Goal: Communication & Community: Share content

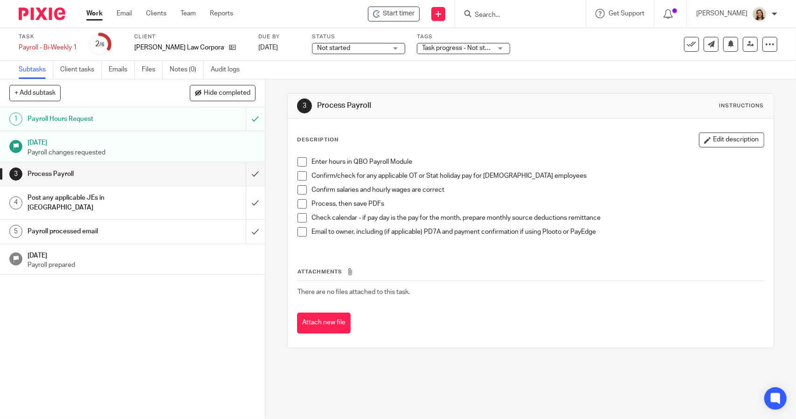
click at [297, 161] on span at bounding box center [301, 161] width 9 height 9
click at [303, 173] on span at bounding box center [301, 175] width 9 height 9
click at [301, 190] on span at bounding box center [301, 189] width 9 height 9
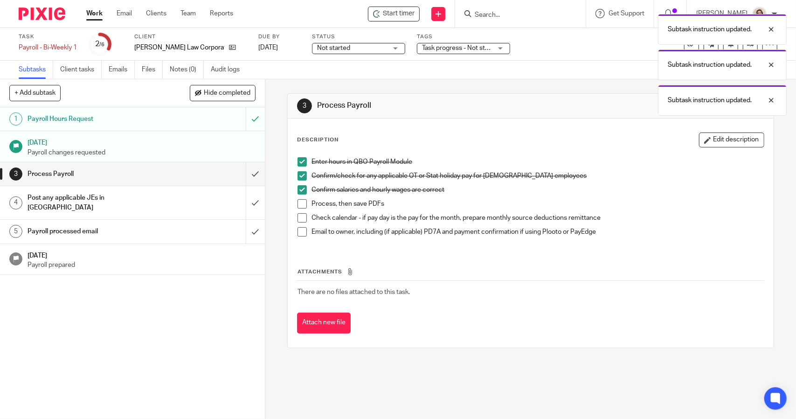
click at [300, 203] on span at bounding box center [301, 203] width 9 height 9
click at [297, 218] on span at bounding box center [301, 217] width 9 height 9
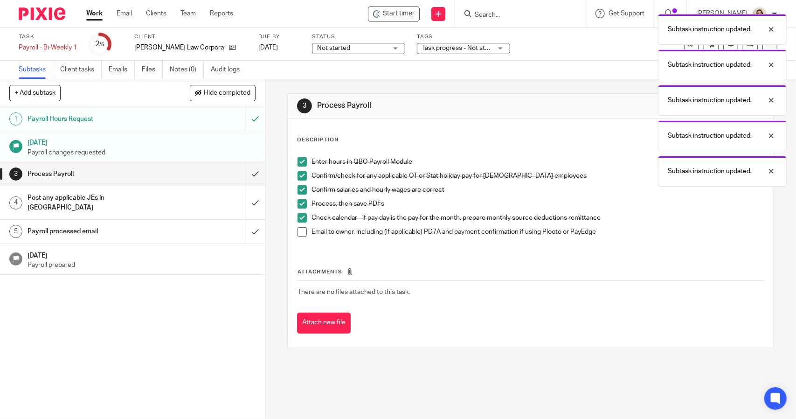
click at [297, 231] on span at bounding box center [301, 231] width 9 height 9
click at [244, 176] on input "submit" at bounding box center [132, 173] width 265 height 23
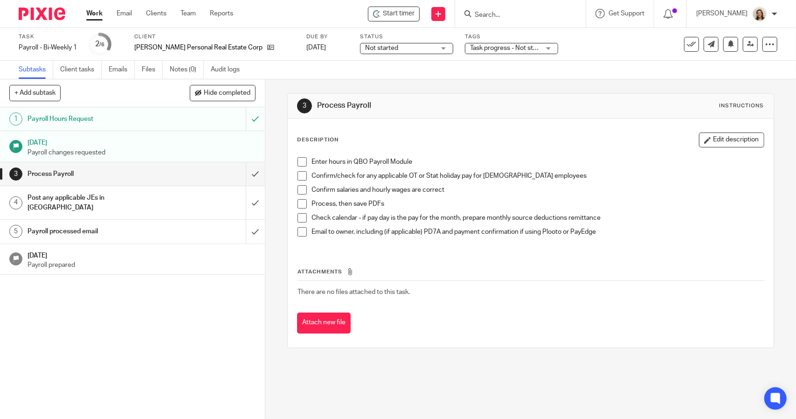
click at [304, 161] on li "Enter hours in QBO Payroll Module" at bounding box center [530, 164] width 466 height 14
click at [298, 161] on span at bounding box center [301, 161] width 9 height 9
click at [300, 173] on span at bounding box center [301, 175] width 9 height 9
click at [299, 189] on span at bounding box center [301, 189] width 9 height 9
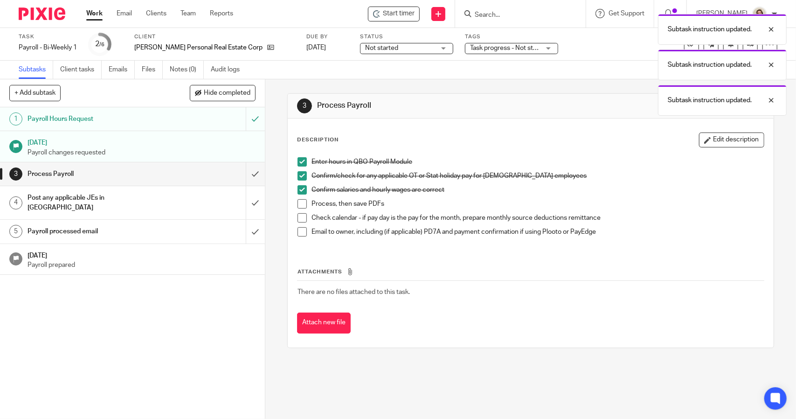
click at [300, 205] on span at bounding box center [301, 203] width 9 height 9
click at [298, 220] on span at bounding box center [301, 217] width 9 height 9
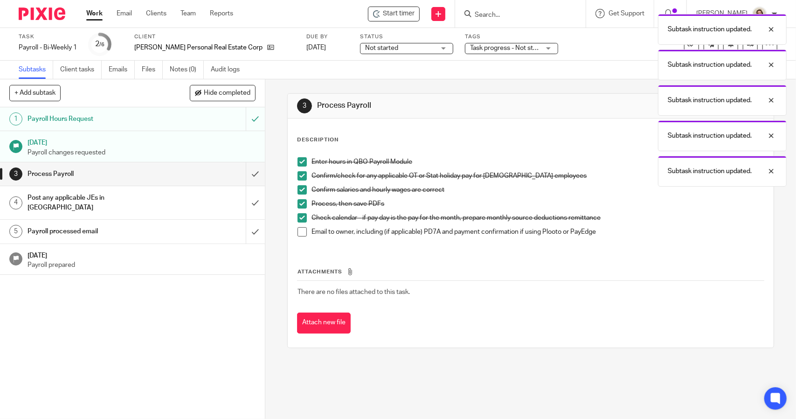
click at [299, 233] on span at bounding box center [301, 231] width 9 height 9
click at [245, 174] on input "submit" at bounding box center [132, 173] width 265 height 23
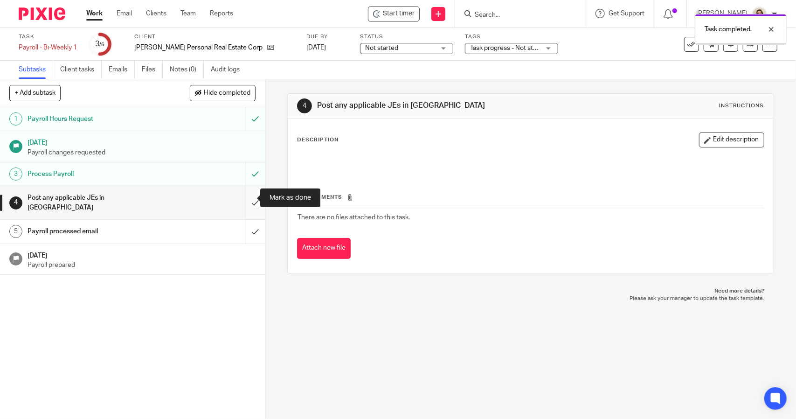
click at [249, 199] on input "submit" at bounding box center [132, 202] width 265 height 33
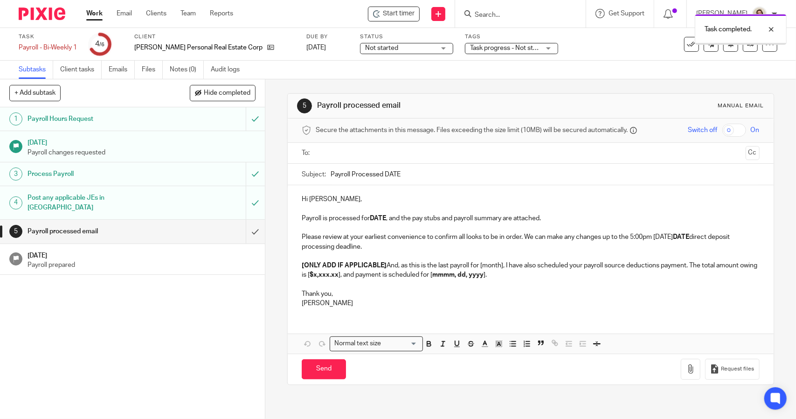
click at [511, 175] on input "Payroll Processed DATE" at bounding box center [545, 174] width 428 height 21
type input "Payroll Processed 2025.09.19"
click at [382, 219] on strong "DATE" at bounding box center [378, 218] width 16 height 7
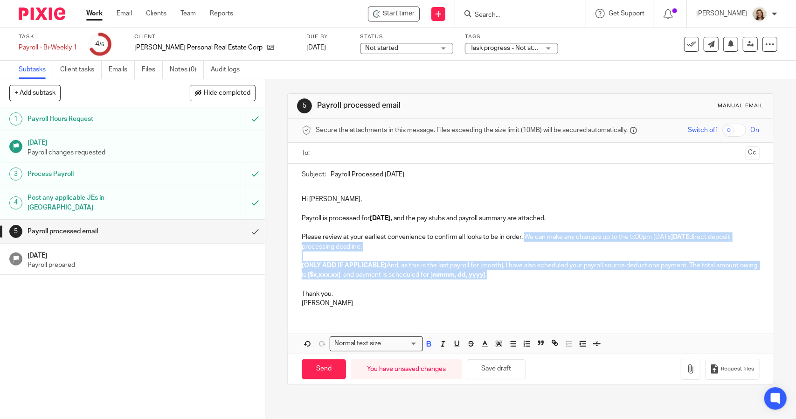
drag, startPoint x: 507, startPoint y: 278, endPoint x: 525, endPoint y: 240, distance: 41.7
click at [525, 240] on div "Hi David, Payroll is processed for 2025.09.19 , and the pay stubs and payroll s…" at bounding box center [530, 250] width 485 height 130
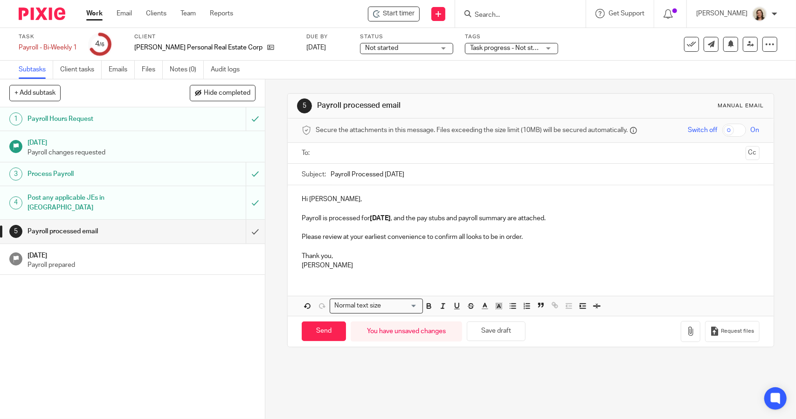
click at [297, 264] on div "Hi David, Payroll is processed for 2025.09.19 , and the pay stubs and payroll s…" at bounding box center [530, 231] width 485 height 92
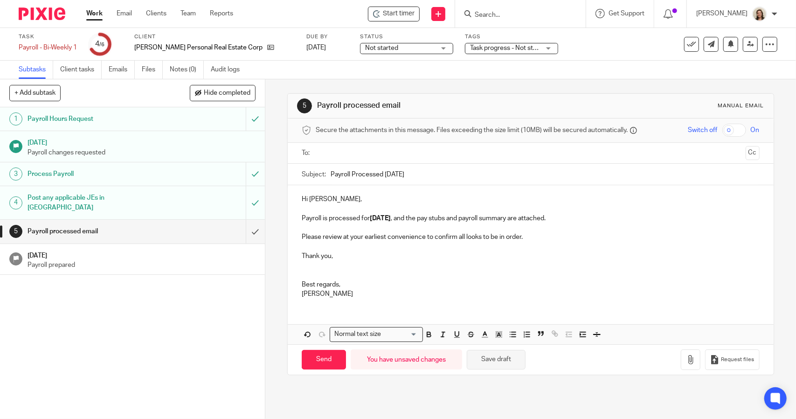
click at [483, 358] on button "Save draft" at bounding box center [496, 360] width 59 height 20
click at [686, 360] on icon "button" at bounding box center [690, 359] width 9 height 9
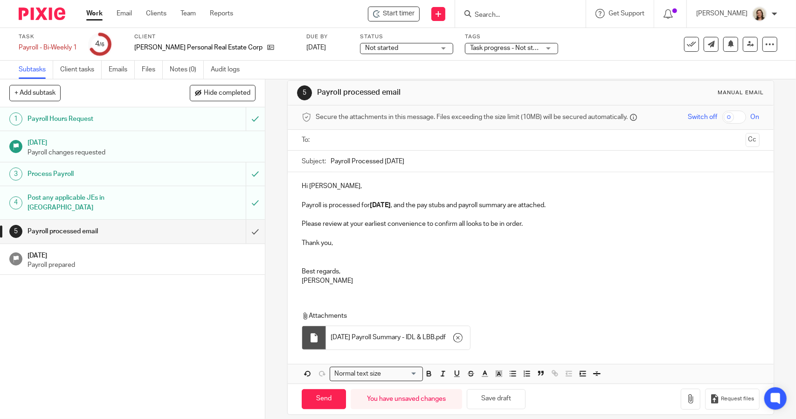
scroll to position [21, 0]
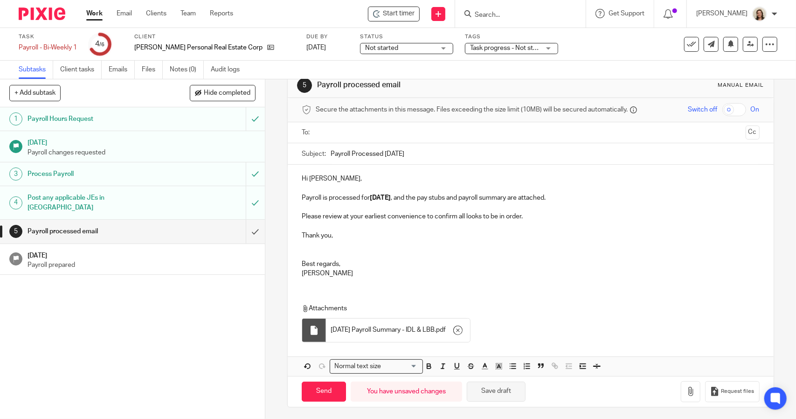
click at [494, 385] on button "Save draft" at bounding box center [496, 391] width 59 height 20
click at [681, 397] on button "button" at bounding box center [691, 391] width 20 height 21
click at [463, 329] on icon "button" at bounding box center [457, 329] width 9 height 9
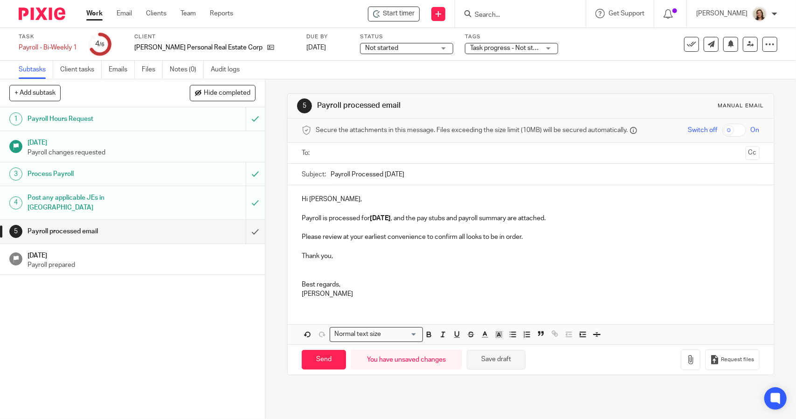
click at [500, 355] on button "Save draft" at bounding box center [496, 360] width 59 height 20
click at [681, 367] on button "button" at bounding box center [691, 359] width 20 height 21
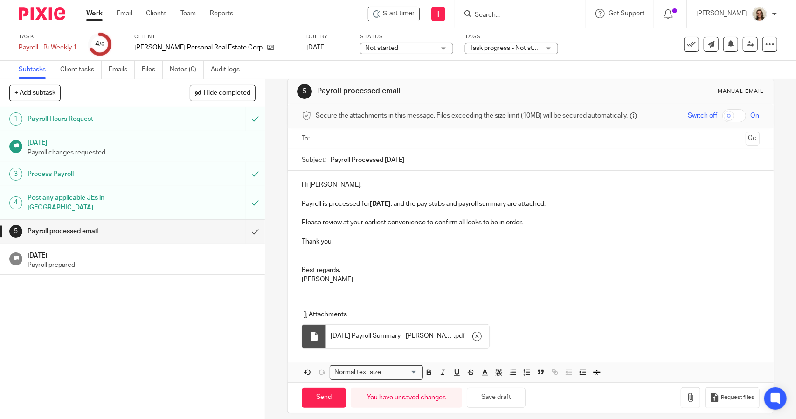
scroll to position [21, 0]
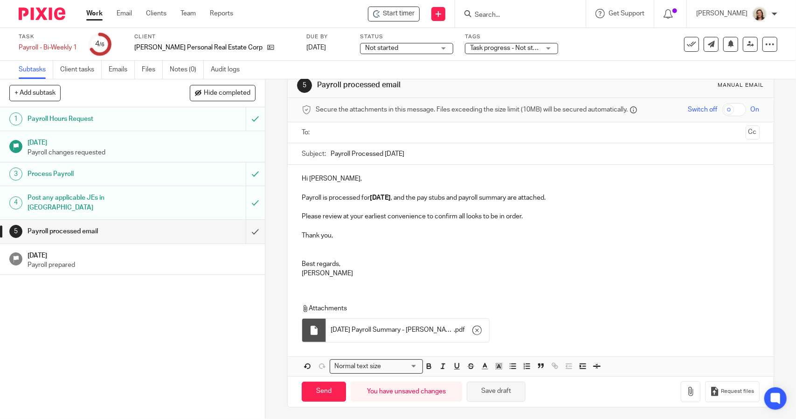
click button "Save draft"
click icon "button"
click p "Hi David,"
click ul
click input "text"
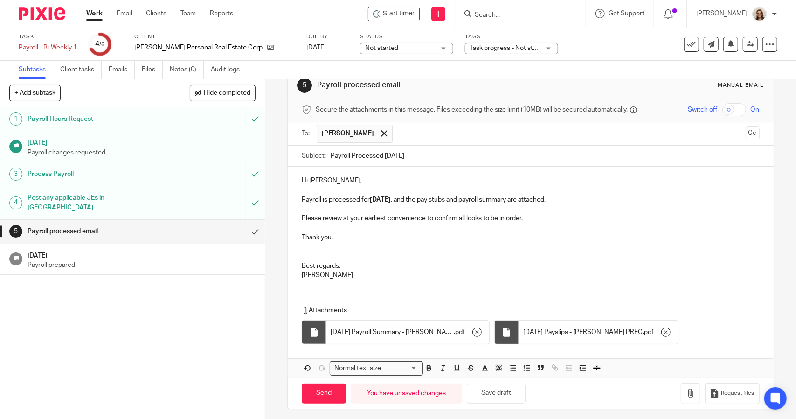
scroll to position [22, 0]
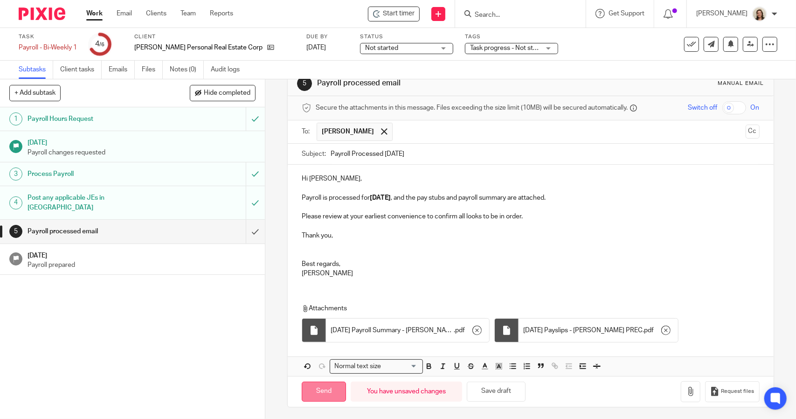
click input "Send"
click span
type input "Sent"
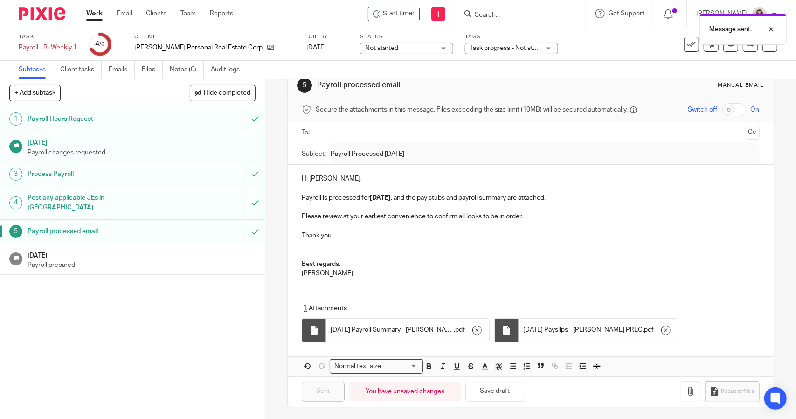
click input "text"
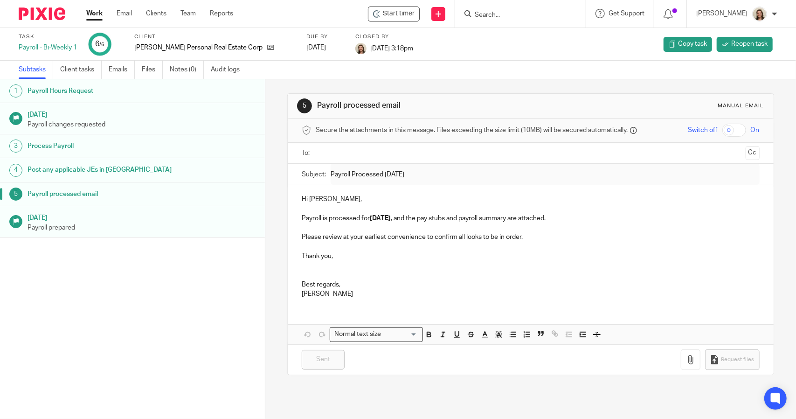
click at [332, 298] on div "Hi [PERSON_NAME], Payroll is processed for [DATE] , and the pay stubs and payro…" at bounding box center [530, 245] width 485 height 120
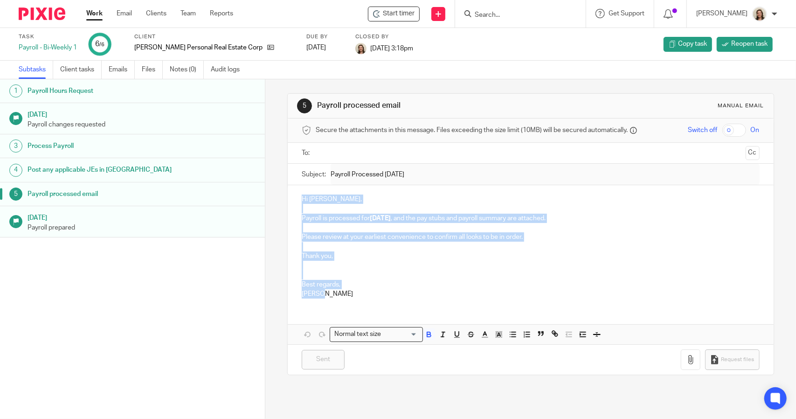
drag, startPoint x: 327, startPoint y: 294, endPoint x: 288, endPoint y: 181, distance: 119.4
click at [288, 181] on form "Secure the attachments in this message. Files exceeding the size limit (10MB) w…" at bounding box center [530, 246] width 485 height 256
copy div "Hi [PERSON_NAME], Payroll is processed for [DATE] , and the pay stubs and payro…"
click at [731, 47] on span "Reopen task" at bounding box center [749, 43] width 36 height 9
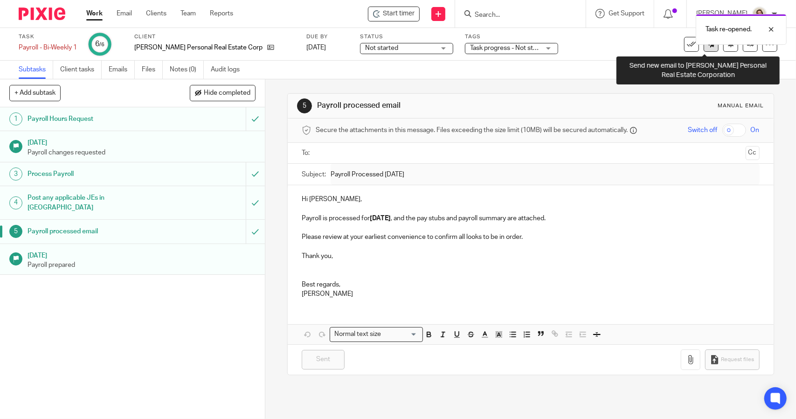
click at [708, 50] on link at bounding box center [711, 44] width 15 height 15
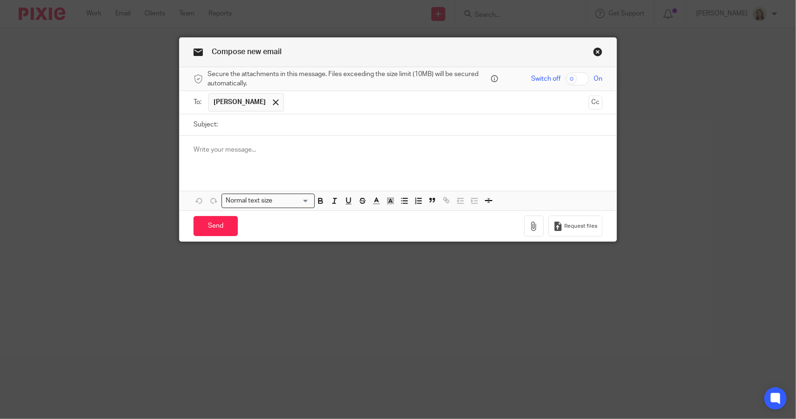
click at [242, 158] on div at bounding box center [398, 154] width 437 height 36
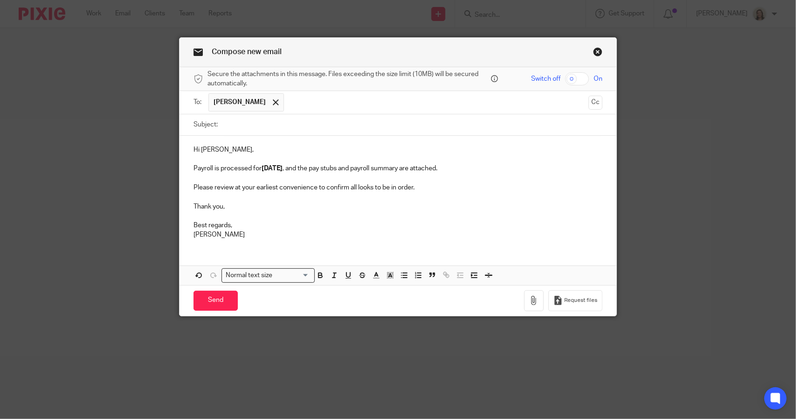
click at [239, 123] on input "Subject:" at bounding box center [412, 124] width 380 height 21
type input "Payroll Processed 2025.09.19"
click at [524, 304] on button "button" at bounding box center [534, 300] width 20 height 21
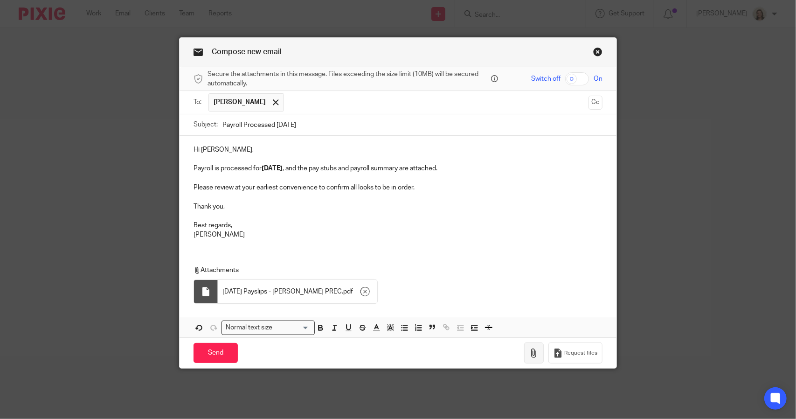
click at [525, 351] on button "button" at bounding box center [534, 352] width 20 height 21
click at [270, 105] on div at bounding box center [275, 103] width 11 height 14
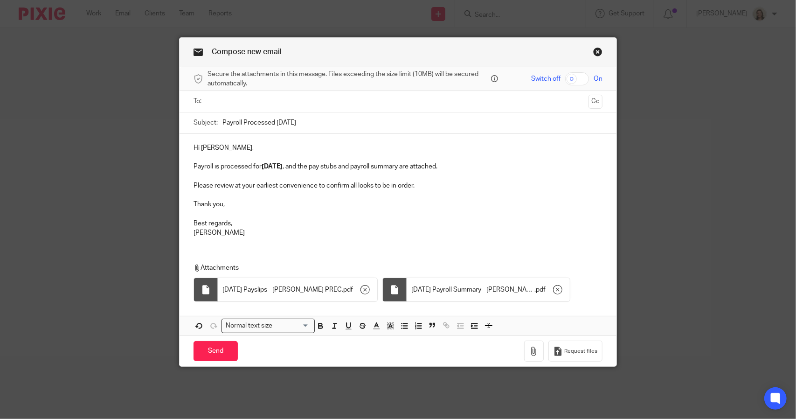
click at [252, 103] on input "text" at bounding box center [398, 101] width 374 height 11
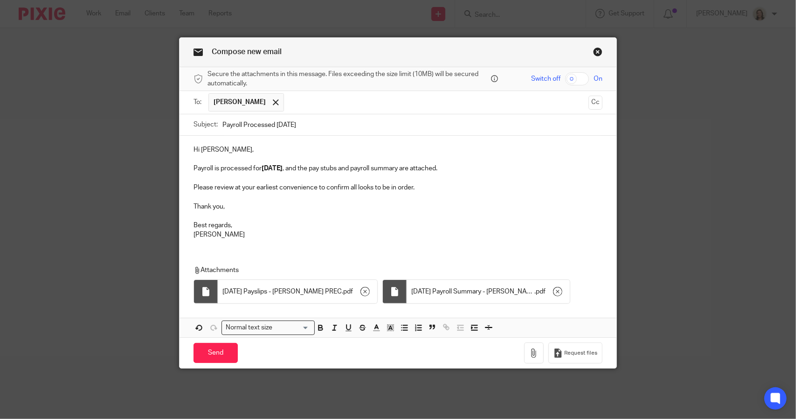
click at [249, 149] on p "Hi David," at bounding box center [397, 149] width 409 height 9
click at [215, 350] on input "Send" at bounding box center [215, 353] width 44 height 20
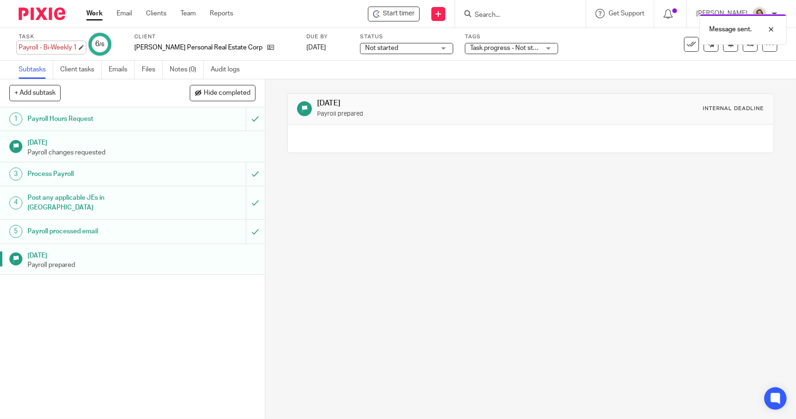
click at [21, 48] on div "Payroll - Bi-Weekly 1 Save Payroll - Bi-Weekly 1" at bounding box center [48, 47] width 58 height 9
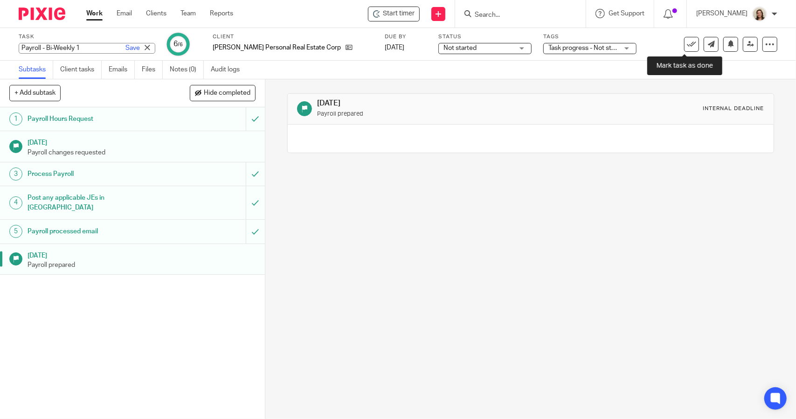
drag, startPoint x: 678, startPoint y: 44, endPoint x: 675, endPoint y: 49, distance: 5.7
click at [684, 44] on link at bounding box center [691, 44] width 15 height 15
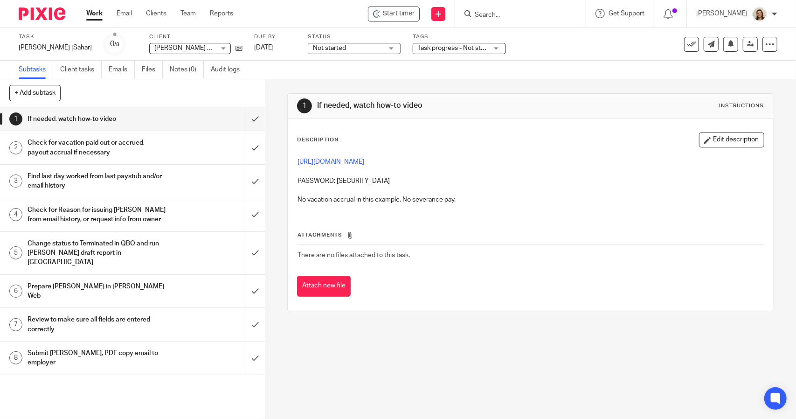
click at [313, 49] on span "Not started" at bounding box center [329, 48] width 33 height 7
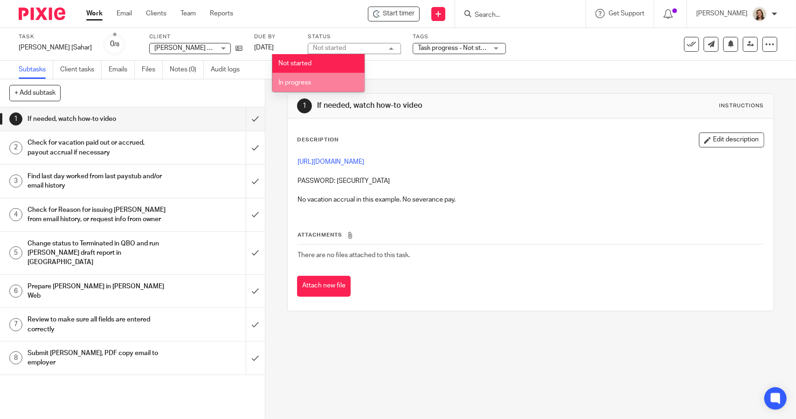
click at [307, 79] on span "In progress" at bounding box center [294, 82] width 33 height 7
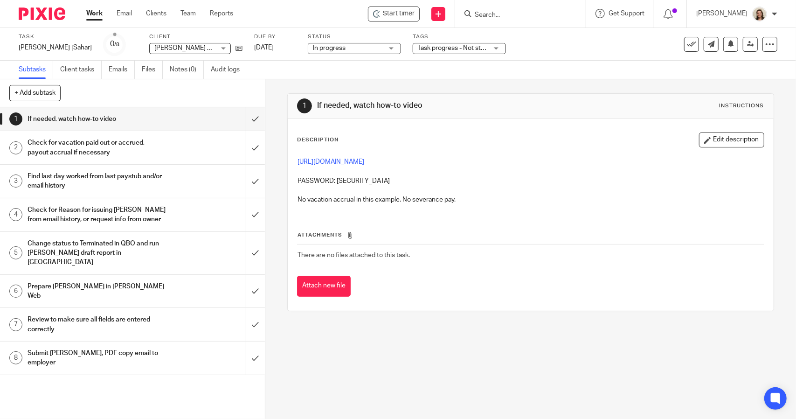
click at [418, 48] on span "Task progress - Not started + 1" at bounding box center [462, 48] width 89 height 7
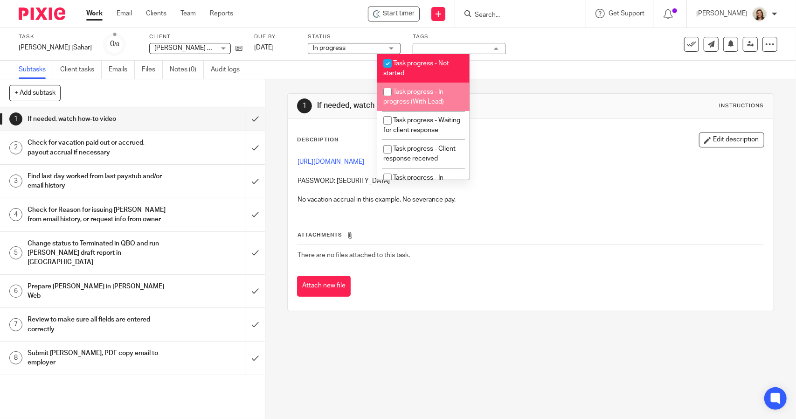
click at [416, 95] on span "Task progress - In progress (With Lead)" at bounding box center [413, 97] width 61 height 16
checkbox input "true"
drag, startPoint x: 427, startPoint y: 61, endPoint x: 486, endPoint y: 61, distance: 58.7
click at [428, 61] on span "Task progress - Not started" at bounding box center [416, 68] width 66 height 16
checkbox input "false"
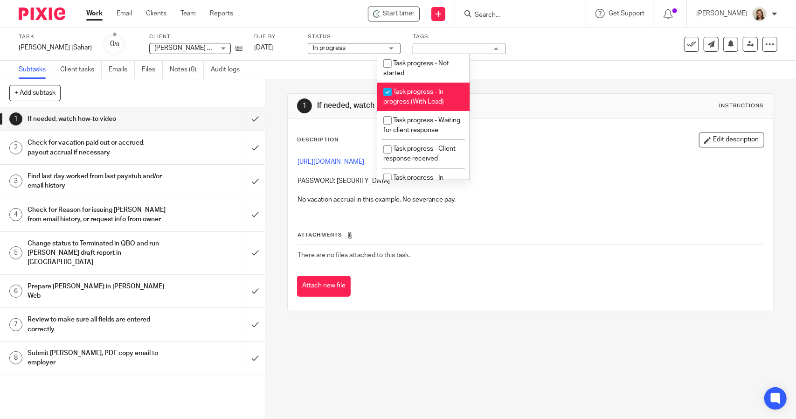
drag, startPoint x: 544, startPoint y: 63, endPoint x: 438, endPoint y: 75, distance: 106.0
click at [544, 64] on div "Subtasks Client tasks Emails Files Notes (0) Audit logs" at bounding box center [398, 70] width 796 height 19
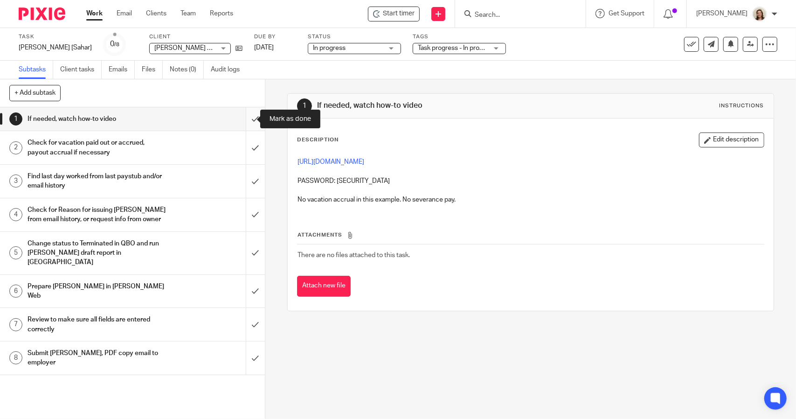
click at [250, 120] on input "submit" at bounding box center [132, 118] width 265 height 23
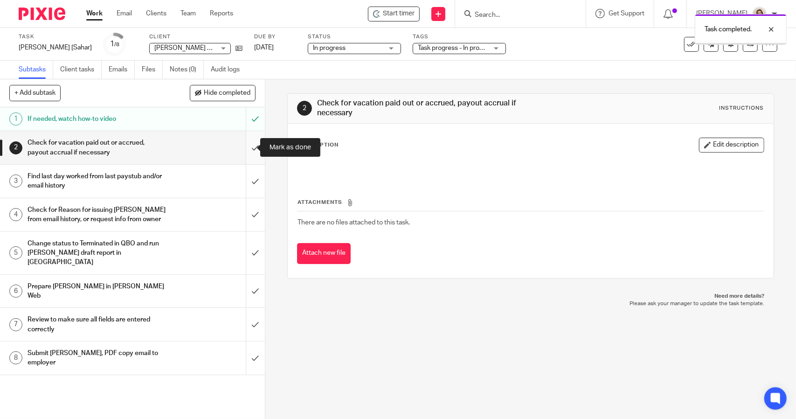
click at [250, 149] on input "submit" at bounding box center [132, 147] width 265 height 33
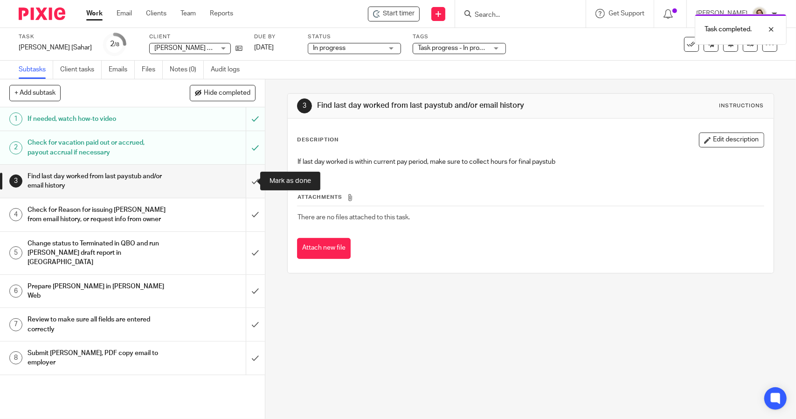
drag, startPoint x: 249, startPoint y: 182, endPoint x: 245, endPoint y: 187, distance: 6.3
click at [249, 182] on input "submit" at bounding box center [132, 181] width 265 height 33
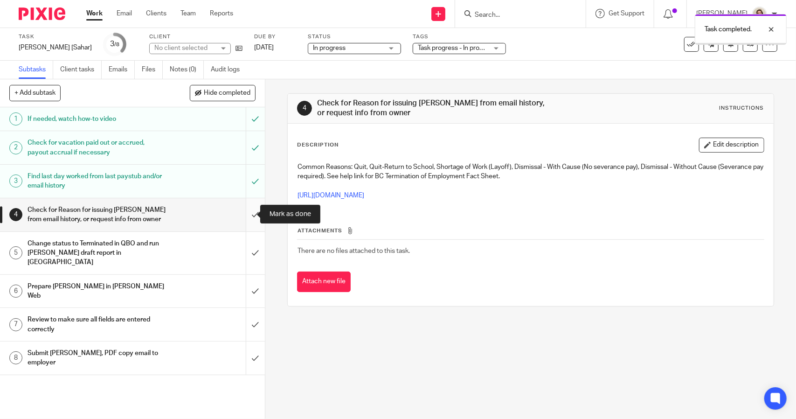
click at [242, 214] on input "submit" at bounding box center [132, 214] width 265 height 33
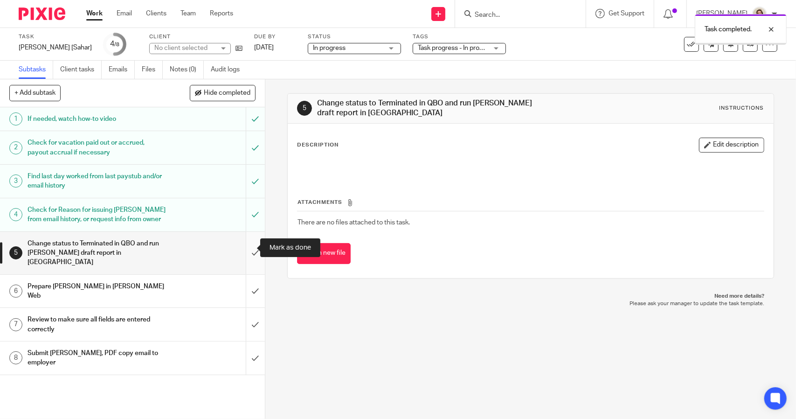
click at [255, 245] on input "submit" at bounding box center [132, 253] width 265 height 42
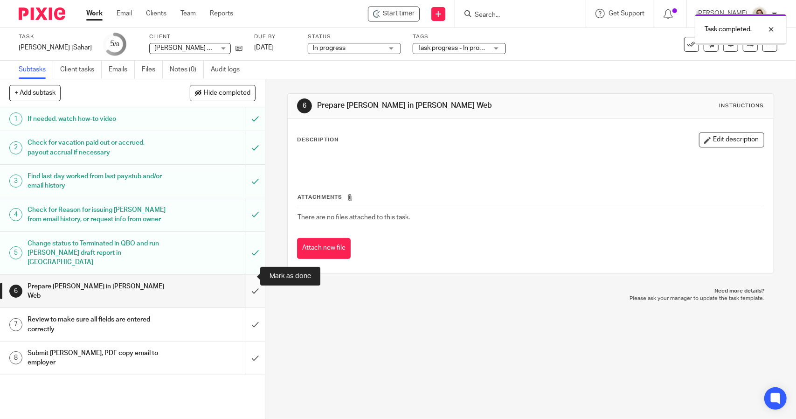
click at [242, 275] on input "submit" at bounding box center [132, 291] width 265 height 33
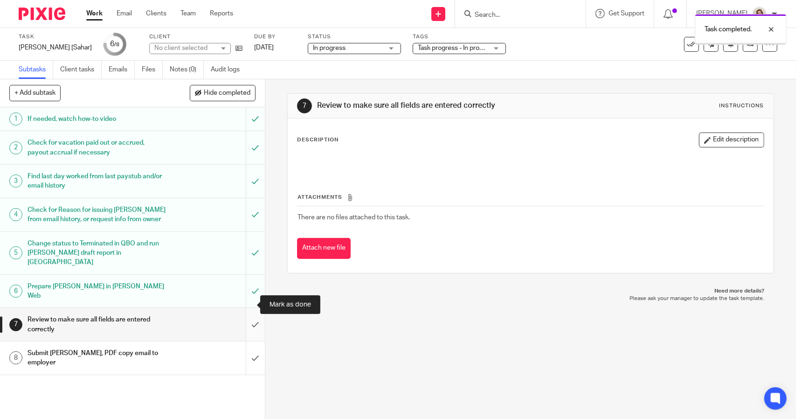
click at [249, 308] on input "submit" at bounding box center [132, 324] width 265 height 33
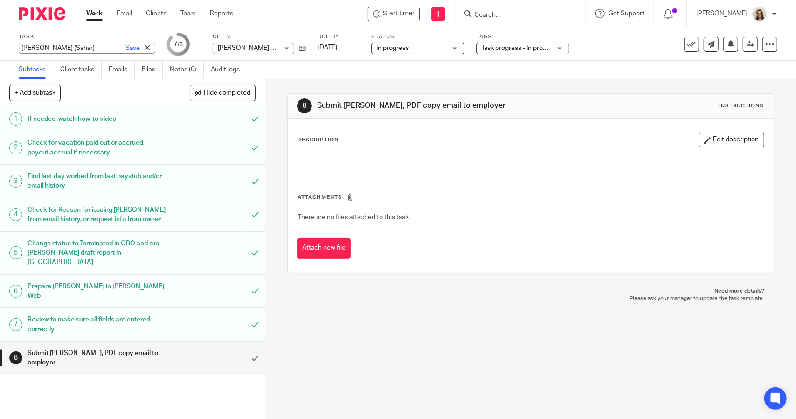
click at [27, 46] on div "[PERSON_NAME] [Sahar] Save [PERSON_NAME] [Sahar]" at bounding box center [87, 48] width 137 height 11
drag, startPoint x: 52, startPoint y: 47, endPoint x: 57, endPoint y: 46, distance: 4.8
click at [53, 47] on input "[PERSON_NAME] [Sahar]" at bounding box center [87, 48] width 137 height 11
click at [54, 46] on input "[PERSON_NAME] [Sahar]" at bounding box center [87, 48] width 137 height 11
type input "ROE [Sahar Aamer]"
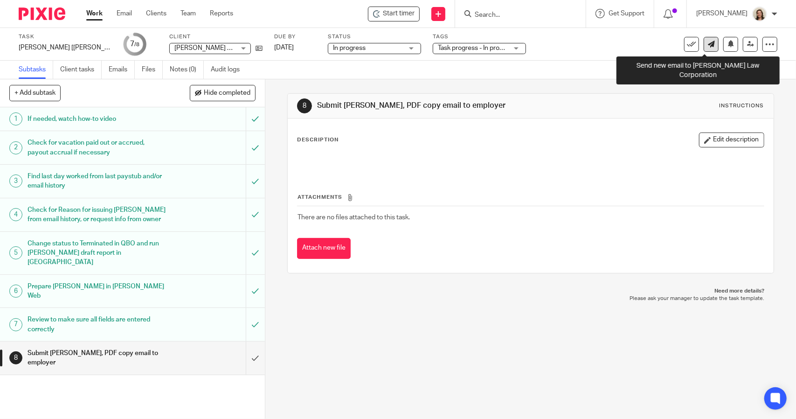
click at [708, 46] on icon at bounding box center [711, 44] width 7 height 7
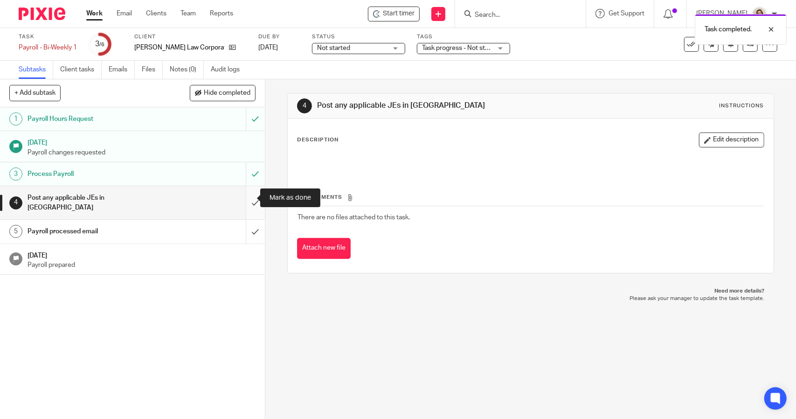
click at [244, 200] on input "submit" at bounding box center [132, 202] width 265 height 33
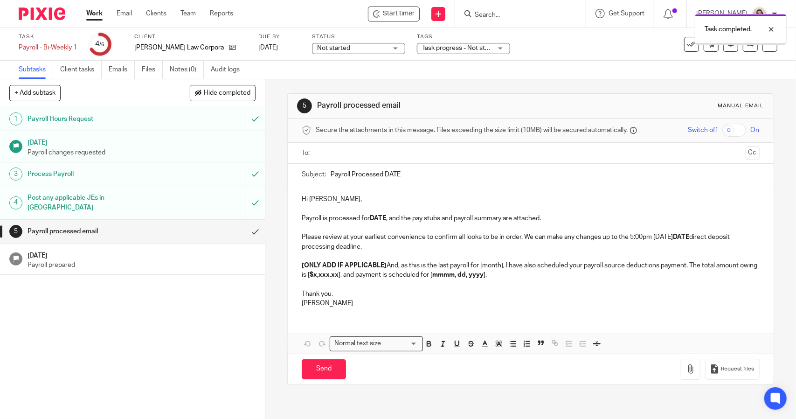
click at [468, 169] on input "Payroll Processed DATE" at bounding box center [545, 174] width 428 height 21
type input "Payroll Processed [DATE]"
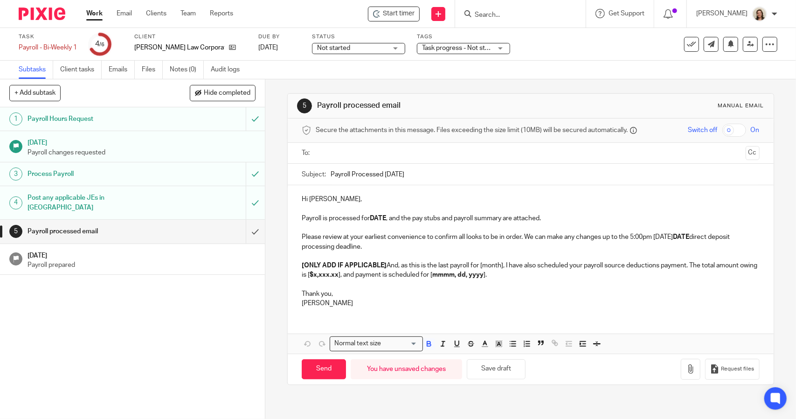
click at [385, 218] on p "Payroll is processed for DATE , and the pay stubs and payroll summary are attac…" at bounding box center [530, 218] width 457 height 9
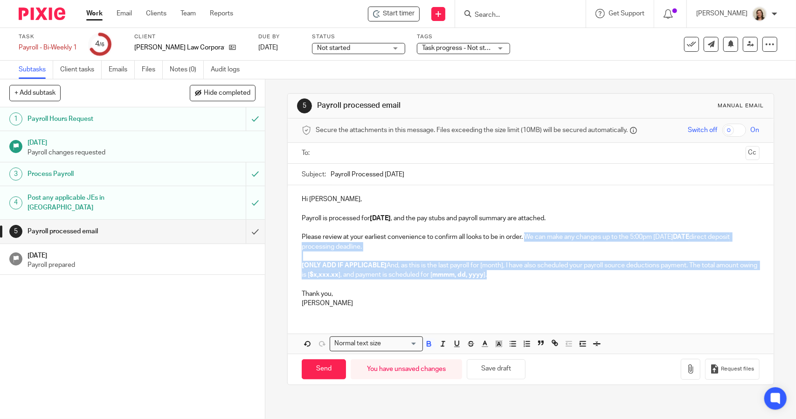
drag, startPoint x: 518, startPoint y: 273, endPoint x: 525, endPoint y: 235, distance: 38.3
click at [525, 235] on div "Hi [PERSON_NAME], Payroll is processed for [DATE] , and the pay stubs and payro…" at bounding box center [530, 250] width 485 height 130
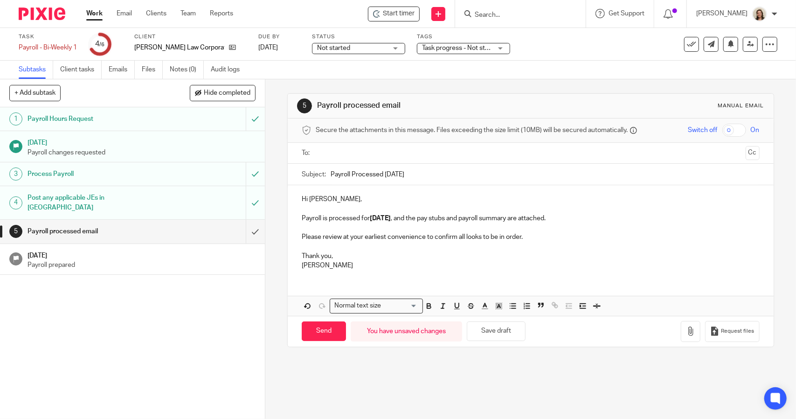
click at [355, 196] on p "Hi [PERSON_NAME]," at bounding box center [530, 198] width 457 height 9
click at [564, 216] on p "Payroll is processed for 2025.09.19 , and the pay stubs and payroll summary are…" at bounding box center [530, 218] width 457 height 9
click at [534, 237] on p "Please review at your earliest convenience to confirm all looks to be in order." at bounding box center [530, 236] width 457 height 9
click at [295, 241] on div "Hi Joshua, Payroll is processed for 2025.09.19 , and the pay stubs and payroll …" at bounding box center [530, 231] width 485 height 92
click at [294, 235] on div "Hi Joshua, Payroll is processed for 2025.09.19 , and the pay stubs and payroll …" at bounding box center [530, 231] width 485 height 92
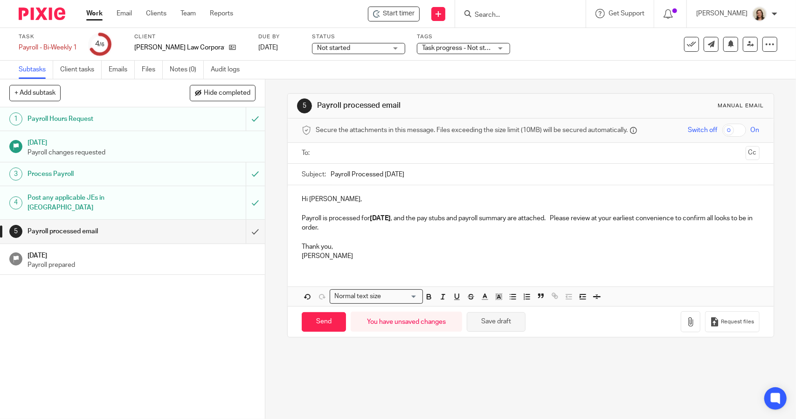
click at [503, 318] on button "Save draft" at bounding box center [496, 322] width 59 height 20
click at [357, 232] on p at bounding box center [530, 236] width 457 height 9
click at [362, 226] on p "Payroll is processed for 2025.09.19 , and the pay stubs and payroll summary are…" at bounding box center [530, 223] width 457 height 19
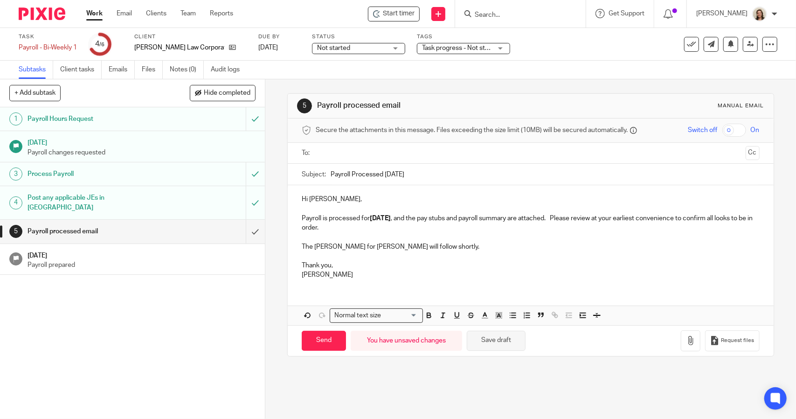
click at [517, 338] on button "Save draft" at bounding box center [496, 341] width 59 height 20
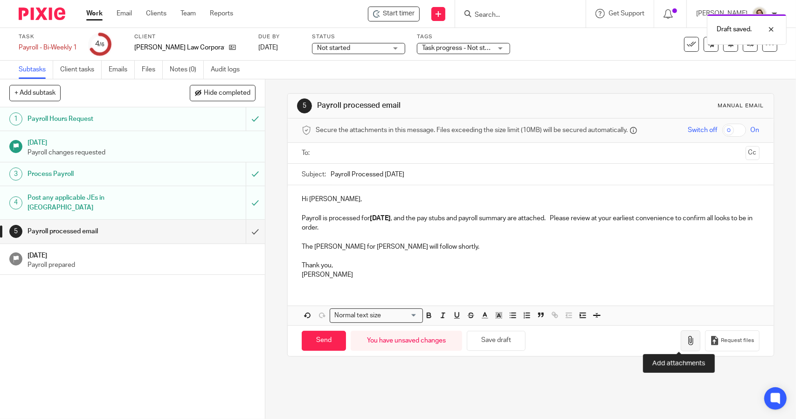
click at [686, 339] on icon "button" at bounding box center [690, 340] width 9 height 9
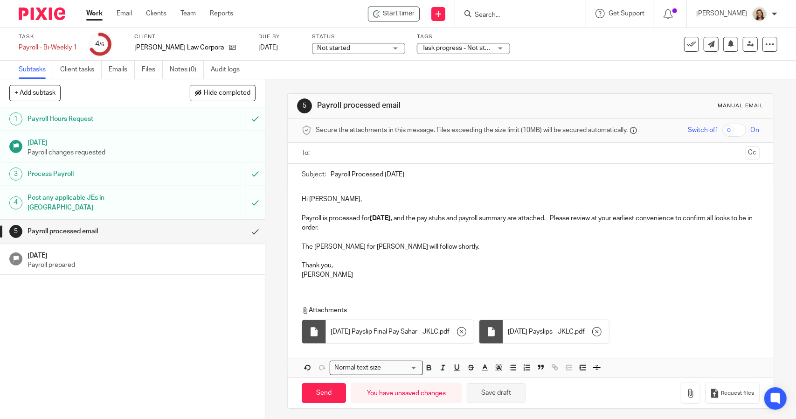
click at [499, 398] on button "Save draft" at bounding box center [496, 393] width 59 height 20
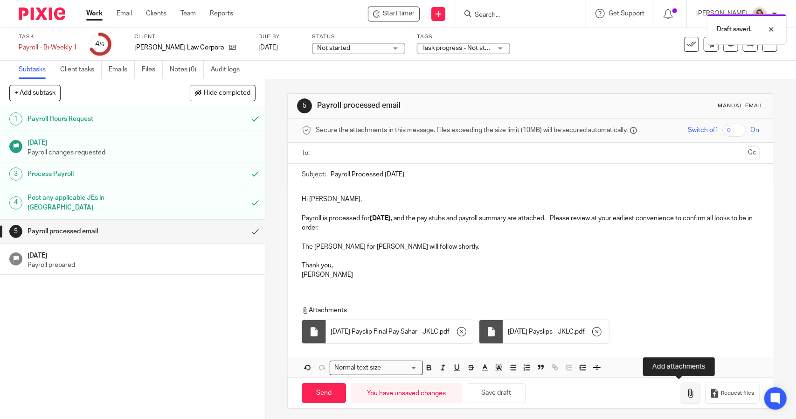
click at [681, 396] on button "button" at bounding box center [691, 392] width 20 height 21
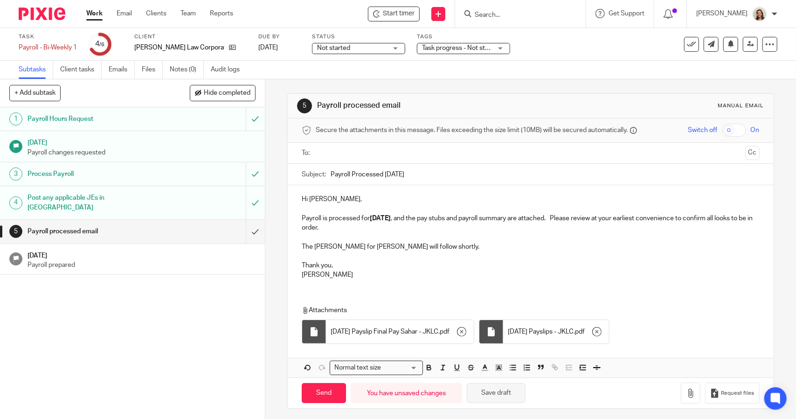
click at [514, 383] on button "Save draft" at bounding box center [496, 393] width 59 height 20
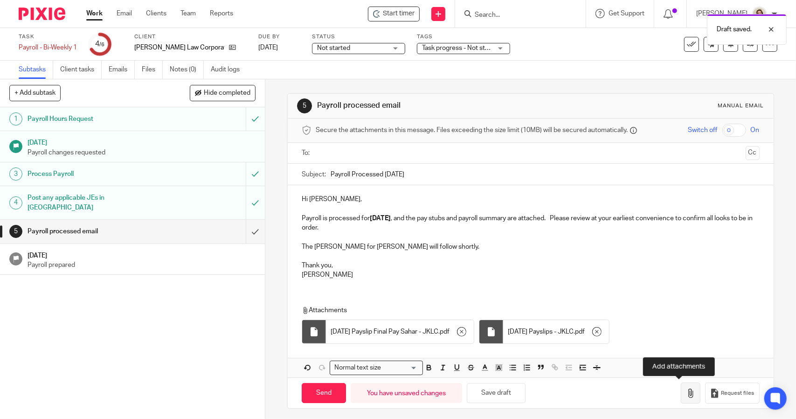
click at [686, 391] on icon "button" at bounding box center [690, 392] width 9 height 9
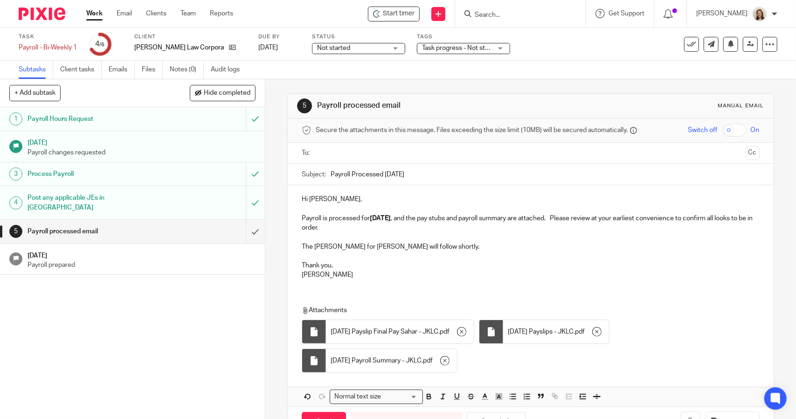
click at [361, 155] on input "text" at bounding box center [530, 153] width 422 height 11
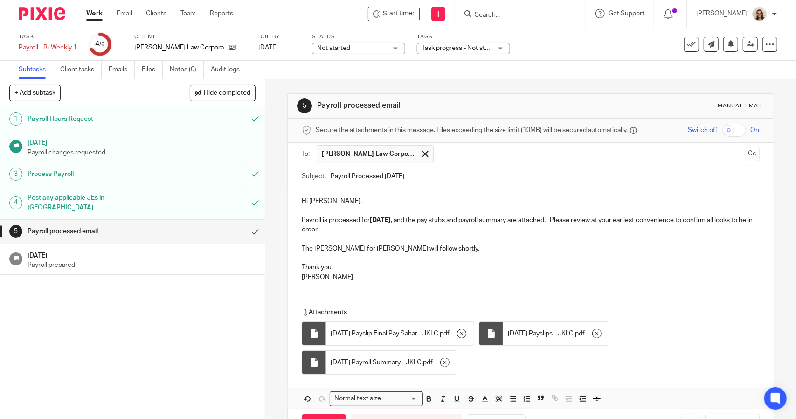
click at [412, 249] on p "The ROE for Sahar will follow shortly." at bounding box center [530, 248] width 457 height 9
click at [374, 202] on p "Hi [PERSON_NAME]," at bounding box center [530, 200] width 457 height 9
click at [362, 232] on p "Payroll is processed for 2025.09.19 , and the pay stubs and payroll summary are…" at bounding box center [530, 224] width 457 height 19
click at [339, 198] on p "Hi [PERSON_NAME]," at bounding box center [530, 200] width 457 height 9
click at [353, 231] on p "Payroll is processed for 2025.09.19 , and the pay stubs and payroll summary are…" at bounding box center [530, 224] width 457 height 19
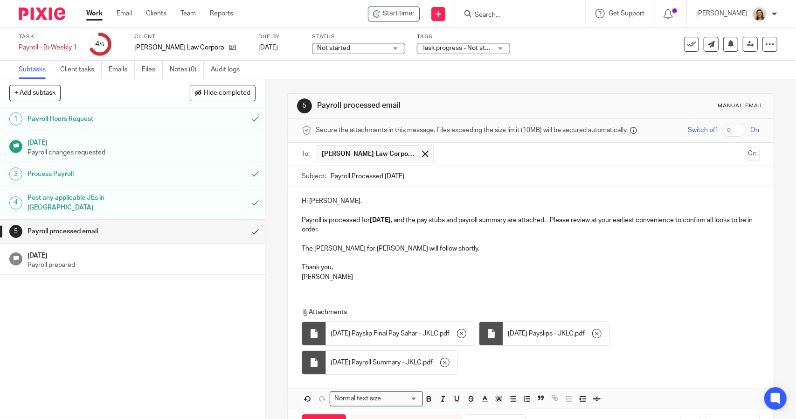
click at [410, 248] on p "The ROE for Sahar will follow shortly." at bounding box center [530, 248] width 457 height 9
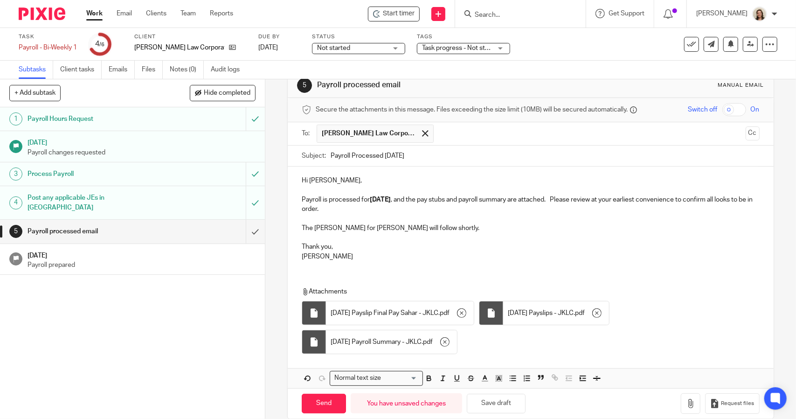
scroll to position [32, 0]
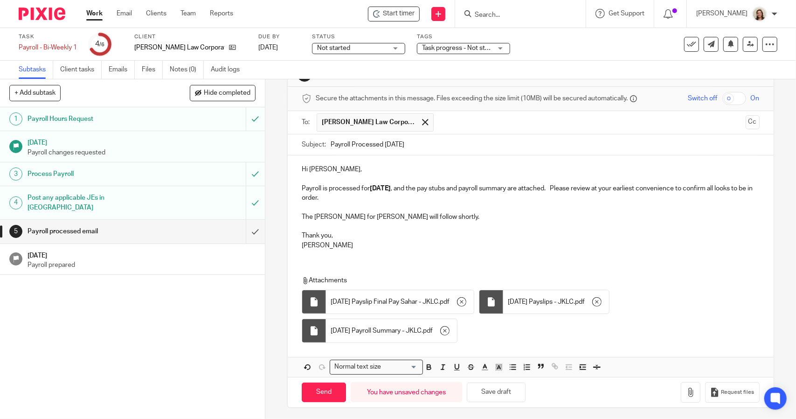
click at [302, 246] on p "[PERSON_NAME]" at bounding box center [530, 245] width 457 height 9
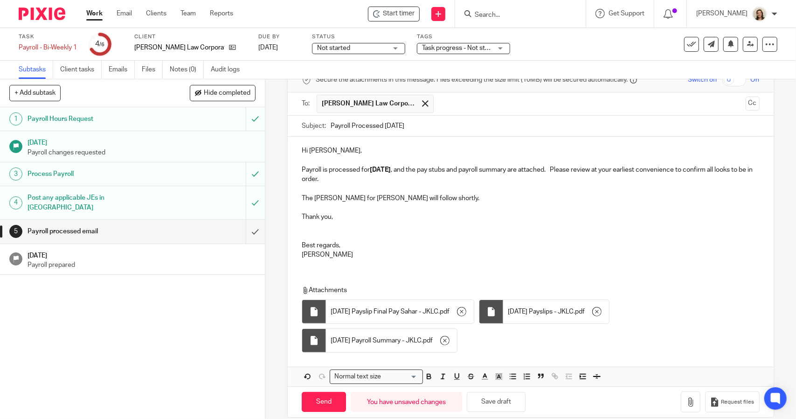
scroll to position [60, 0]
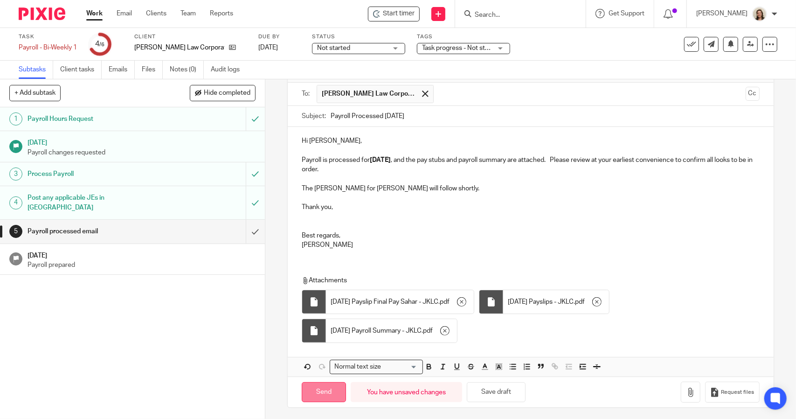
click at [320, 389] on input "Send" at bounding box center [324, 392] width 44 height 20
type input "Sent"
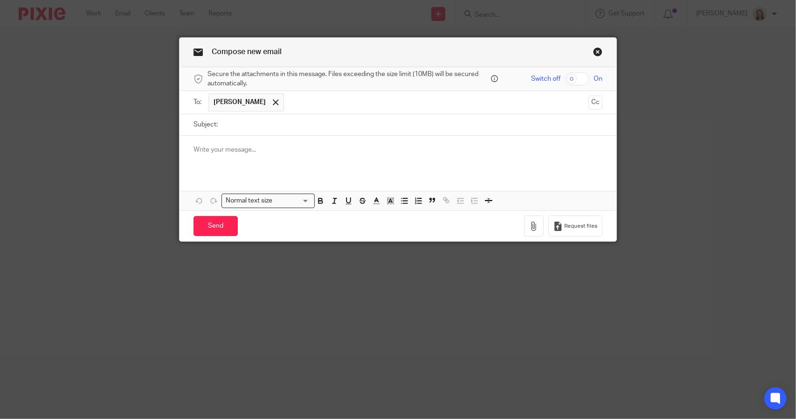
click at [261, 123] on input "Subject:" at bounding box center [412, 124] width 380 height 21
type input "ROE Sahar Aamer"
click at [240, 152] on p at bounding box center [397, 149] width 409 height 9
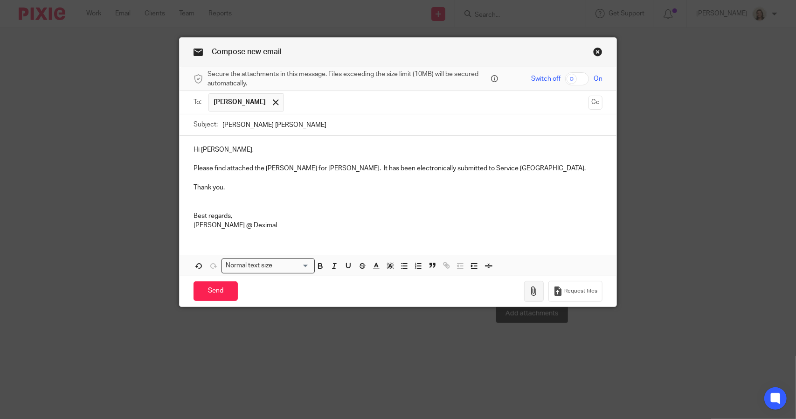
click at [529, 287] on icon "button" at bounding box center [533, 290] width 9 height 9
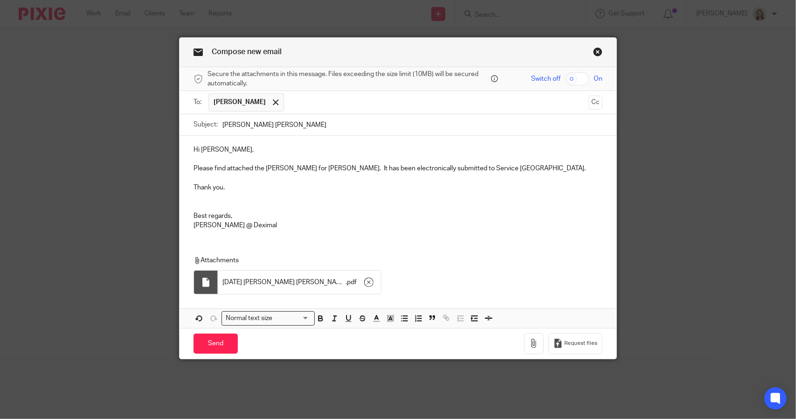
click at [242, 146] on p "Hi Joshua," at bounding box center [397, 149] width 409 height 9
click at [209, 339] on input "Send" at bounding box center [215, 343] width 44 height 20
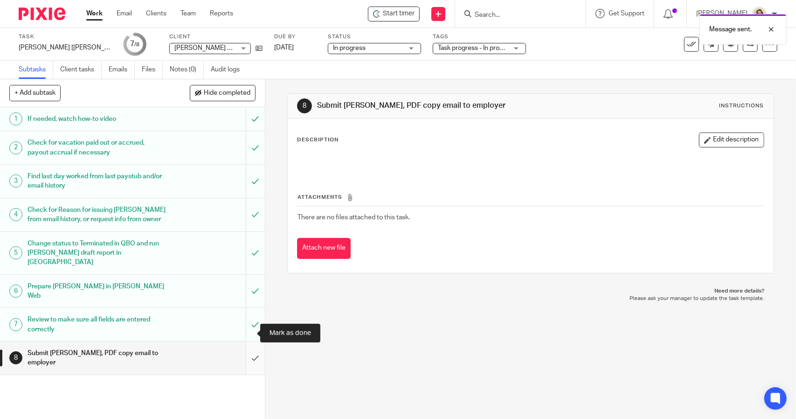
click at [243, 341] on input "submit" at bounding box center [132, 357] width 265 height 33
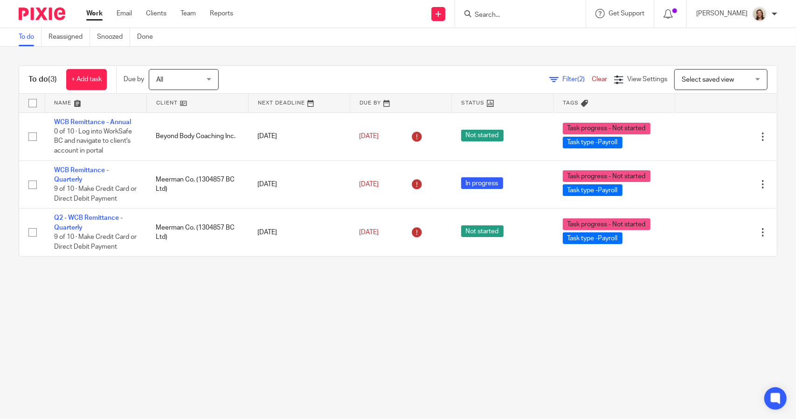
click at [562, 80] on span "Filter (2)" at bounding box center [576, 79] width 29 height 7
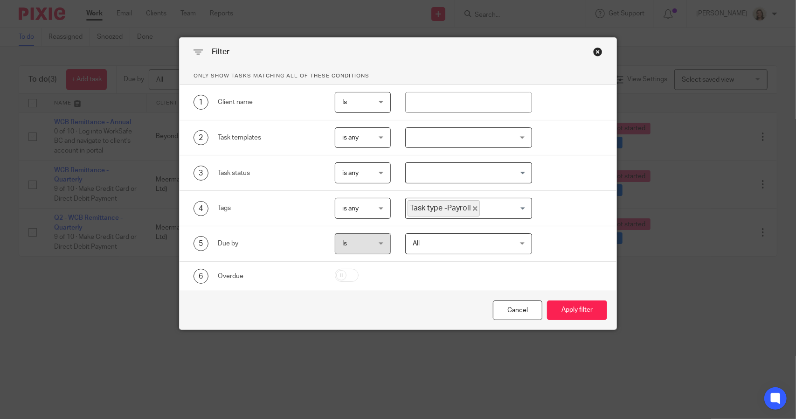
click at [473, 206] on icon "Deselect Task type -Payroll" at bounding box center [475, 208] width 5 height 5
click at [464, 211] on input "Search for option" at bounding box center [466, 208] width 119 height 16
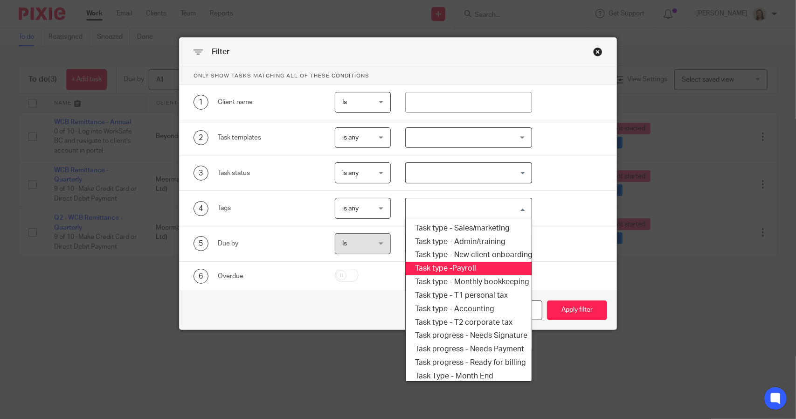
scroll to position [159, 0]
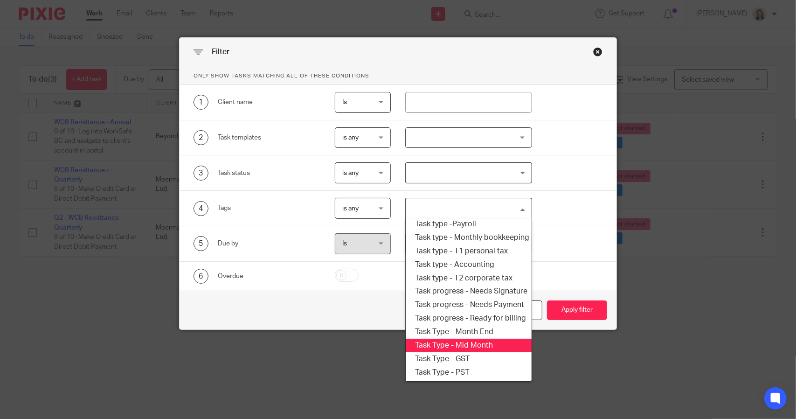
click at [471, 339] on li "Task Type - Mid Month" at bounding box center [468, 346] width 125 height 14
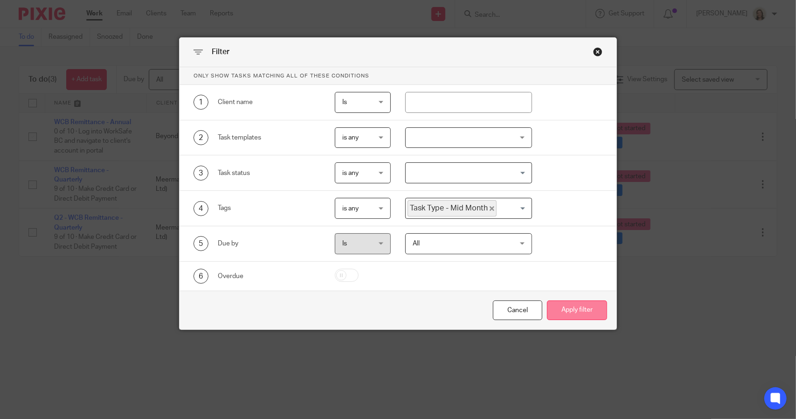
click at [571, 312] on button "Apply filter" at bounding box center [577, 310] width 60 height 20
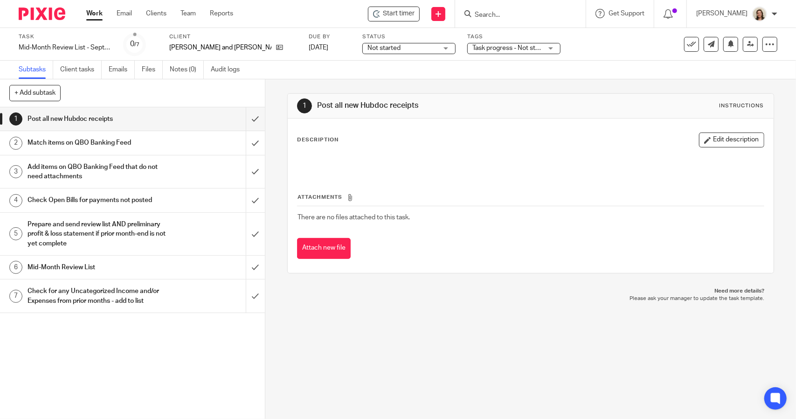
click at [83, 272] on h1 "Mid-Month Review List" at bounding box center [97, 267] width 139 height 14
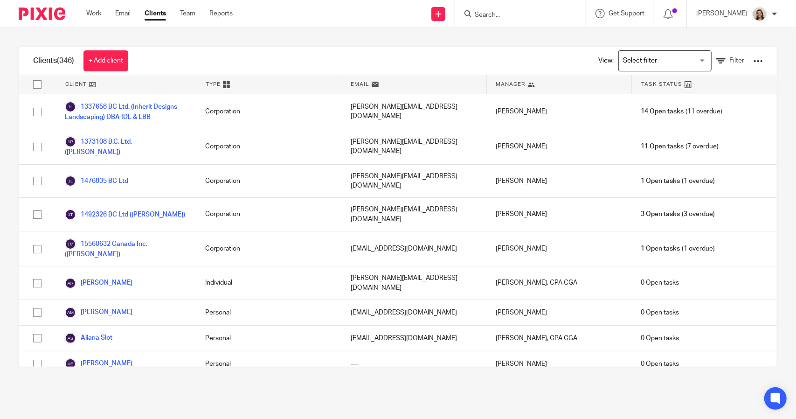
click at [492, 12] on input "Search" at bounding box center [516, 15] width 84 height 8
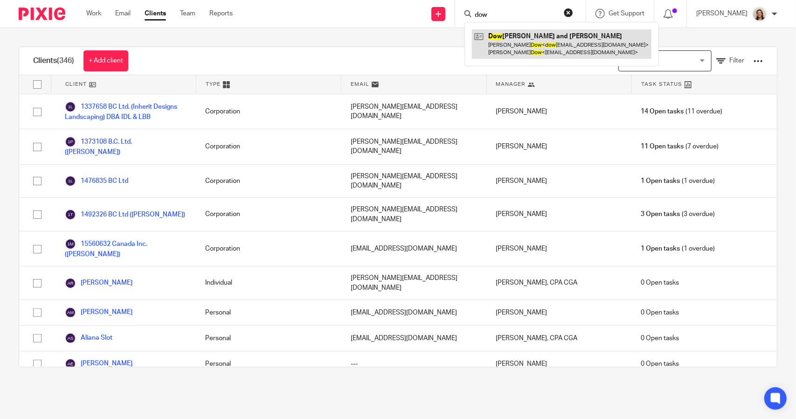
type input "dow"
click at [510, 48] on link at bounding box center [562, 43] width 180 height 29
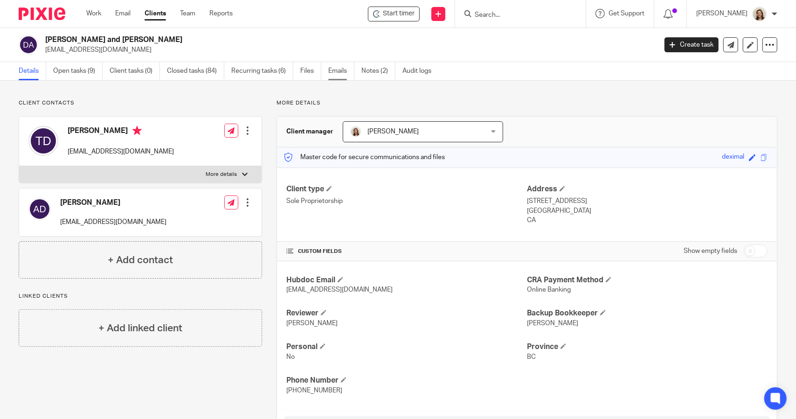
click at [340, 72] on link "Emails" at bounding box center [341, 71] width 26 height 18
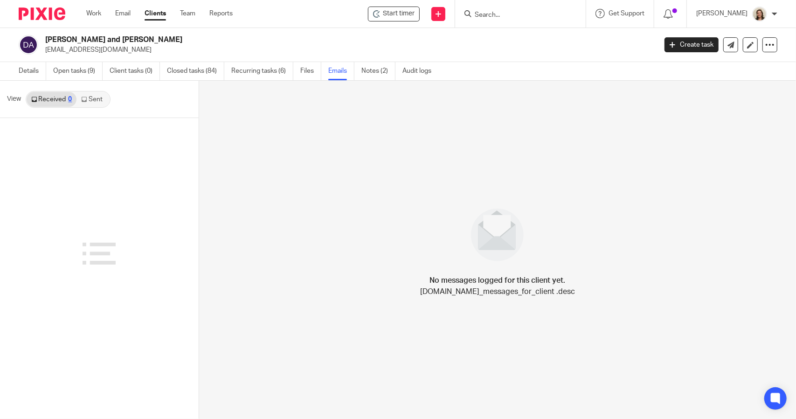
click at [97, 98] on link "Sent" at bounding box center [92, 99] width 33 height 15
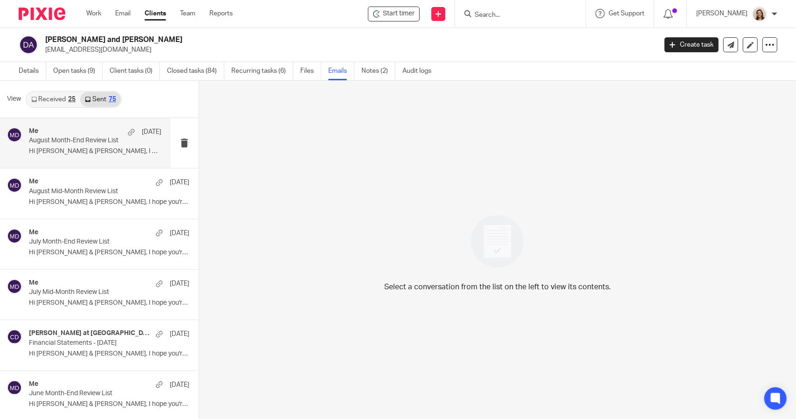
click at [58, 137] on p "August Month-End Review List" at bounding box center [82, 141] width 106 height 8
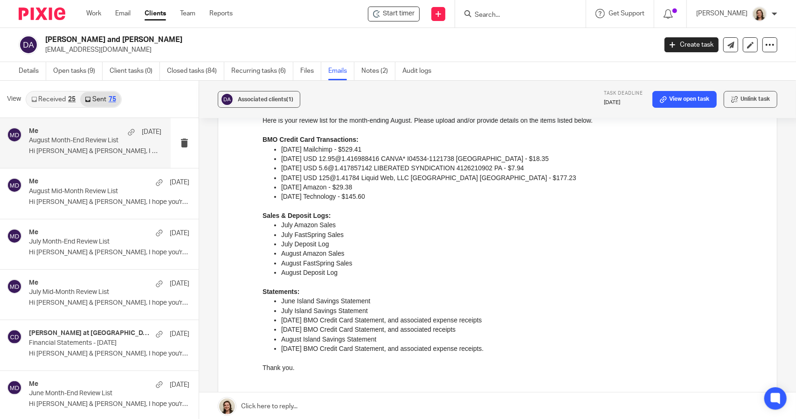
scroll to position [93, 0]
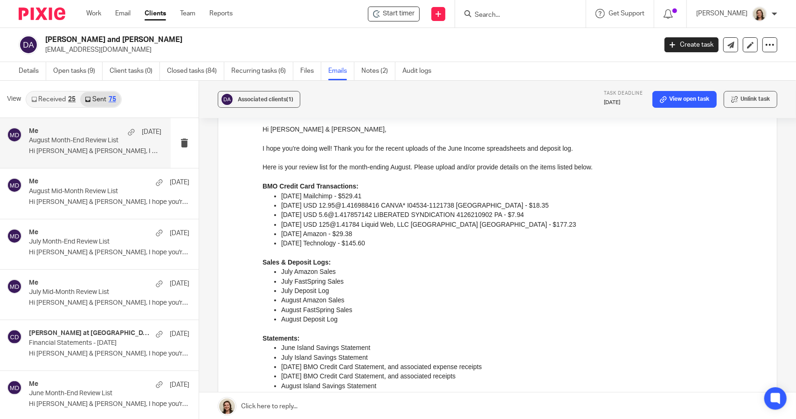
drag, startPoint x: 505, startPoint y: 394, endPoint x: 249, endPoint y: 187, distance: 329.0
click at [262, 187] on html "Hi Trevor & Andrea, I hope you're doing well! Thank you for the recent uploads …" at bounding box center [512, 290] width 500 height 332
copy div "BMO Credit Card Transactions: 06-02-2025 Mailchimp - $529.41 06-02-2025 USD 12.…"
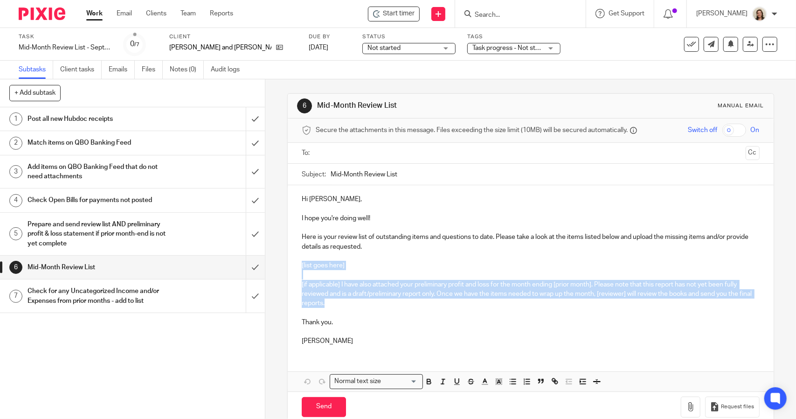
drag, startPoint x: 340, startPoint y: 305, endPoint x: 283, endPoint y: 269, distance: 67.8
click at [283, 269] on div "6 Mid-Month Review List Manual email Secure the attachments in this message. Fi…" at bounding box center [530, 248] width 531 height 339
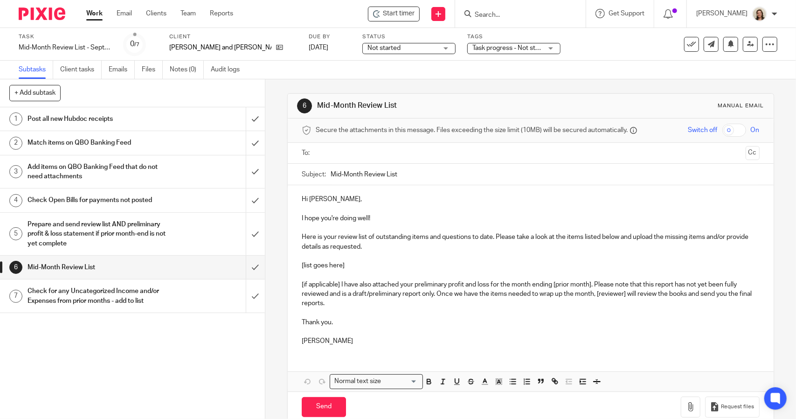
scroll to position [59, 0]
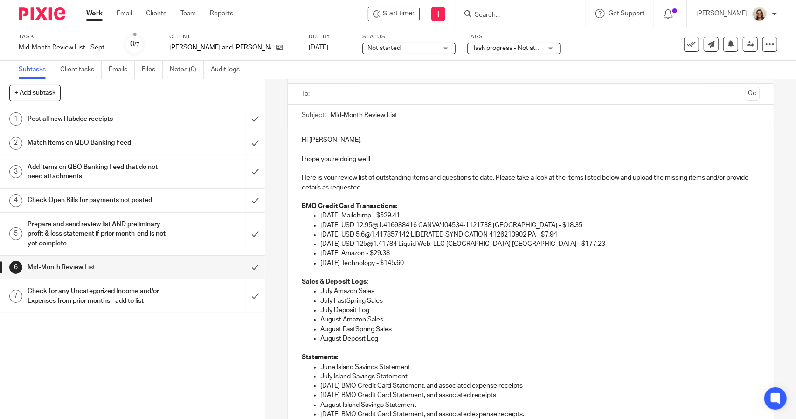
click at [488, 217] on p "[DATE] Mailchimp - $529.41" at bounding box center [539, 215] width 439 height 9
drag, startPoint x: 575, startPoint y: 223, endPoint x: 306, endPoint y: 226, distance: 269.0
click at [306, 226] on ul "06-02-2025 Mailchimp - $529.41 06-02-2025 USD 12.95@1.416988416 CANVA* I04534-1…" at bounding box center [530, 239] width 457 height 57
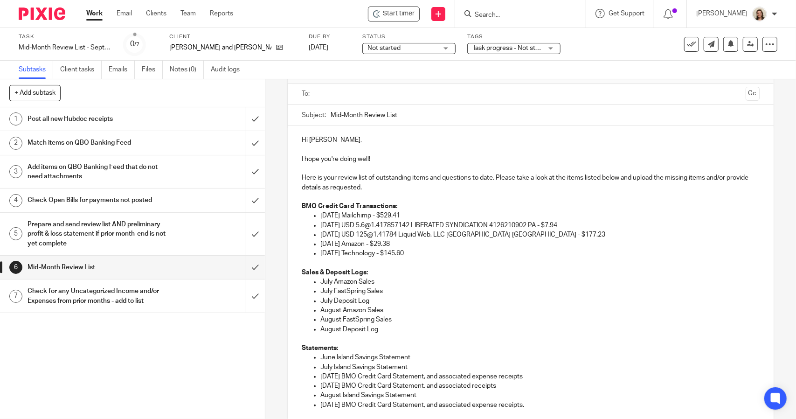
click at [404, 203] on p "BMO Credit Card Transactions:" at bounding box center [530, 205] width 457 height 9
click at [408, 202] on p "BMO Credit Card Transactions:" at bounding box center [530, 205] width 457 height 9
click at [419, 214] on p "06-02-2025 Mailchimp - $529.41" at bounding box center [539, 215] width 439 height 9
click at [577, 226] on p "06-02-2025 USD 5.6@1.417857142 LIBERATED SYNDICATION 4126210902 PA - $7.94" at bounding box center [539, 225] width 439 height 9
click at [423, 251] on p "06-05-2025 Technology - $145.60" at bounding box center [539, 253] width 439 height 9
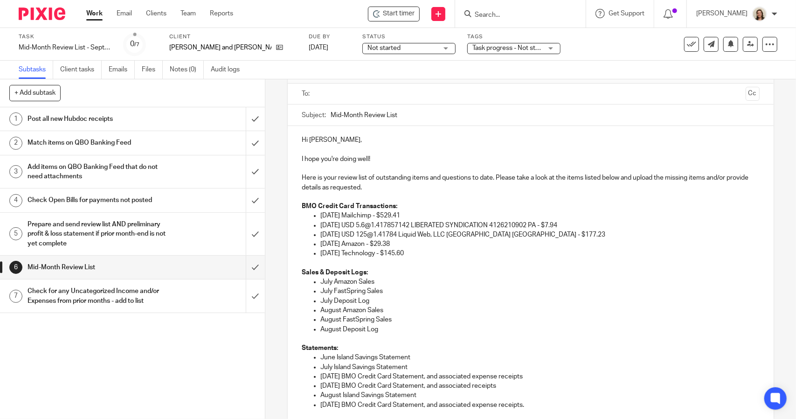
click at [355, 253] on p "06-05-2025 Technology - $145.60" at bounding box center [539, 253] width 439 height 9
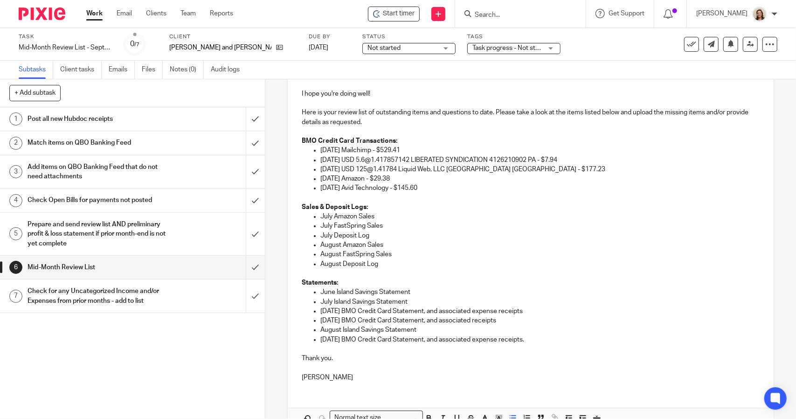
scroll to position [152, 0]
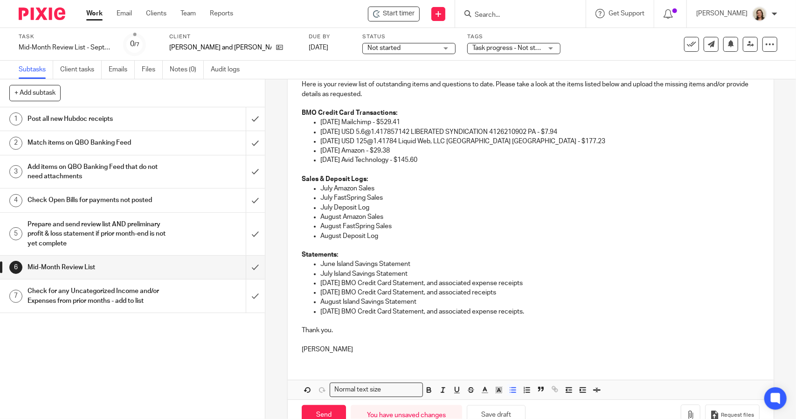
click at [378, 189] on p "July Amazon Sales" at bounding box center [539, 188] width 439 height 9
click at [388, 196] on p "July FastSpring Sales" at bounding box center [539, 197] width 439 height 9
click at [380, 206] on p "July Deposit Log" at bounding box center [539, 207] width 439 height 9
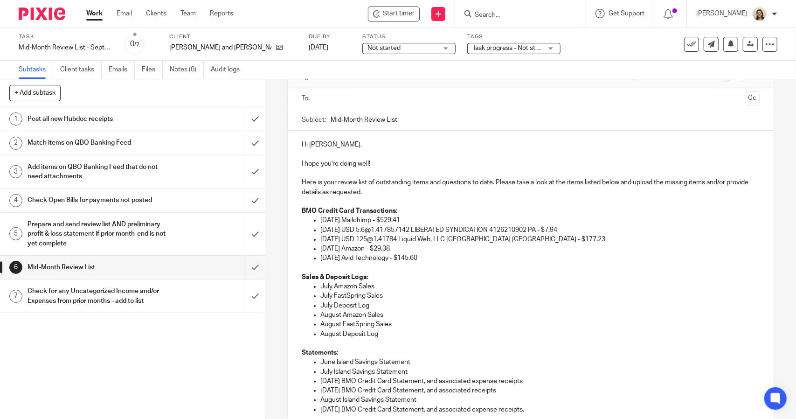
scroll to position [0, 0]
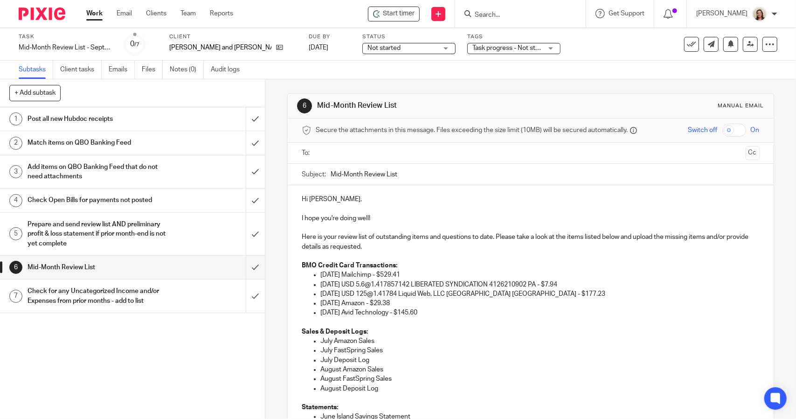
click at [434, 247] on p "Here is your review list of outstanding items and questions to date. Please tak…" at bounding box center [530, 241] width 457 height 19
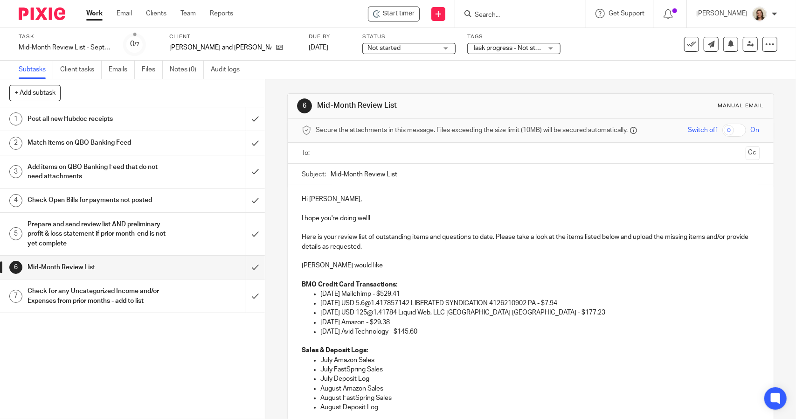
click at [331, 171] on input "Mid-Month Review List" at bounding box center [545, 174] width 428 height 21
type input "September Mid-Month Review List"
click at [358, 202] on p "Hi Trevor," at bounding box center [530, 198] width 457 height 9
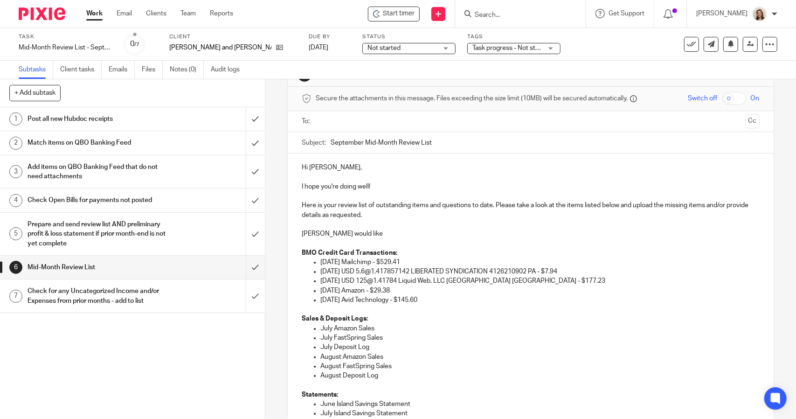
scroll to position [47, 0]
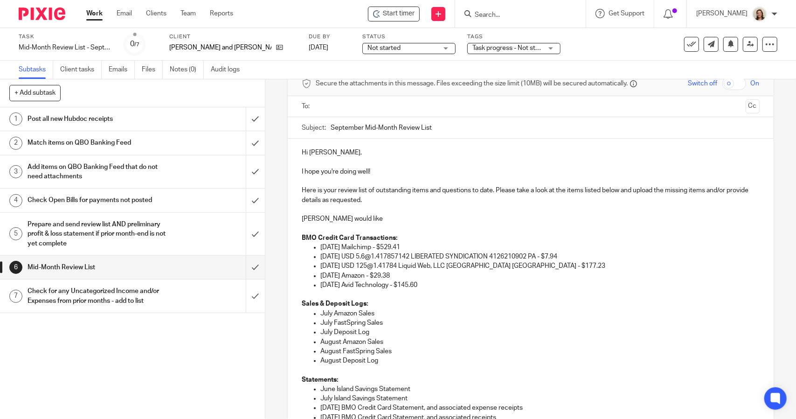
click at [373, 171] on p "I hope you're doing well!" at bounding box center [530, 171] width 457 height 9
click at [494, 189] on p "Here is your review list of outstanding items and questions to date. Please tak…" at bounding box center [530, 195] width 457 height 19
click at [373, 214] on p "Alicia would like" at bounding box center [530, 218] width 457 height 9
drag, startPoint x: 490, startPoint y: 217, endPoint x: 501, endPoint y: 232, distance: 18.3
click at [490, 217] on p "Alicia would like to get your account up to date by completing July and August …" at bounding box center [530, 218] width 457 height 9
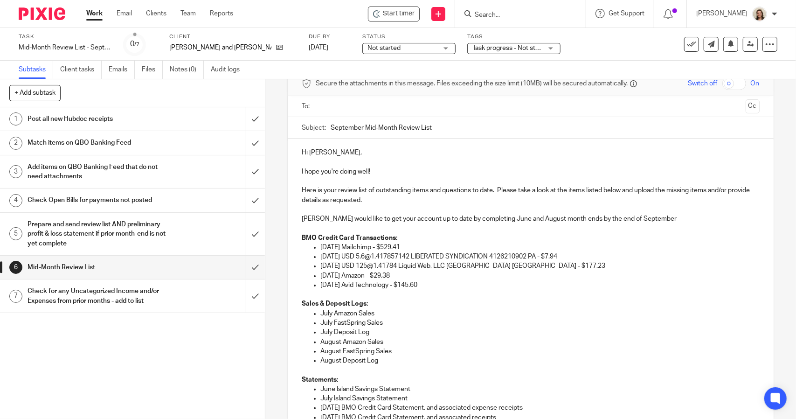
click at [528, 219] on p "Alicia would like to get your account up to date by completing June and August …" at bounding box center [530, 218] width 457 height 9
click at [633, 220] on p "Alicia would like to get your account up to date by completing June and July mo…" at bounding box center [530, 218] width 457 height 9
click at [324, 152] on p "Hi Trevor," at bounding box center [530, 152] width 457 height 9
click at [366, 152] on p "Hi Trevor & Andrea," at bounding box center [530, 152] width 457 height 9
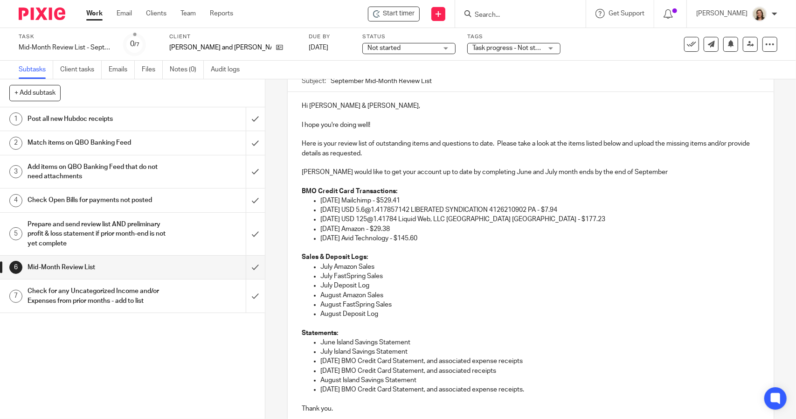
scroll to position [140, 0]
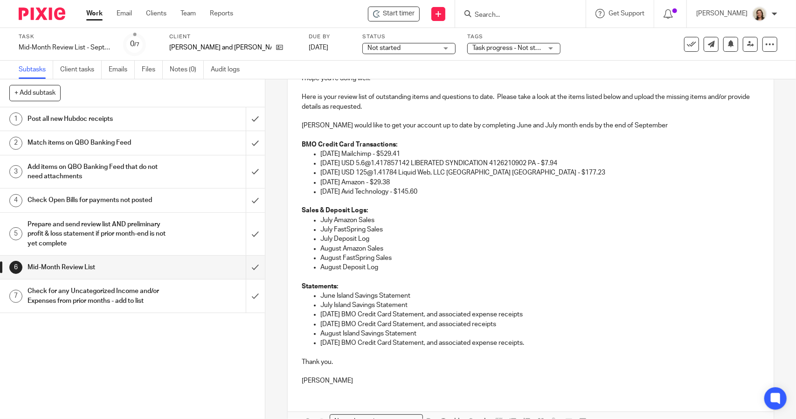
click at [376, 221] on p "July Amazon Sales" at bounding box center [539, 219] width 439 height 9
click at [386, 267] on p "August Deposit Log" at bounding box center [539, 267] width 439 height 9
click at [416, 296] on p "June Island Savings Statement" at bounding box center [539, 295] width 439 height 9
click at [413, 304] on p "July Island Savings Statement" at bounding box center [539, 304] width 439 height 9
click at [522, 321] on p "August 06 BMO Credit Card Statement, and associated receipts" at bounding box center [539, 323] width 439 height 9
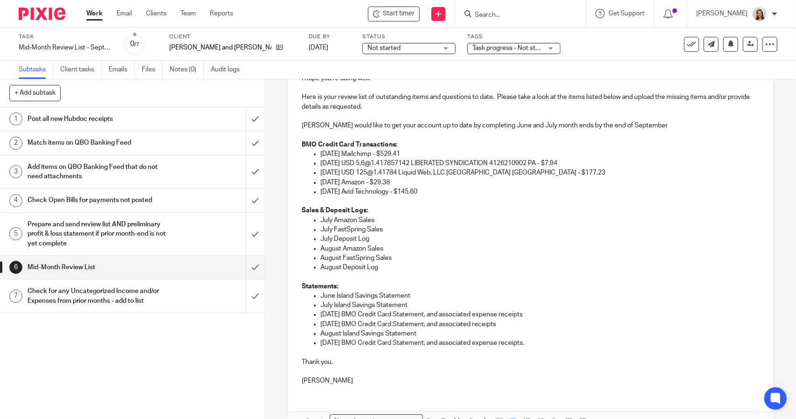
click at [476, 326] on p "August 06 BMO Credit Card Statement, and associated receipts" at bounding box center [539, 323] width 439 height 9
click at [480, 327] on p "August 06 BMO Credit Card Statement, and associated receipts" at bounding box center [539, 323] width 439 height 9
click at [433, 332] on p "August Island Savings Statement" at bounding box center [539, 333] width 439 height 9
click at [303, 371] on p at bounding box center [530, 370] width 457 height 9
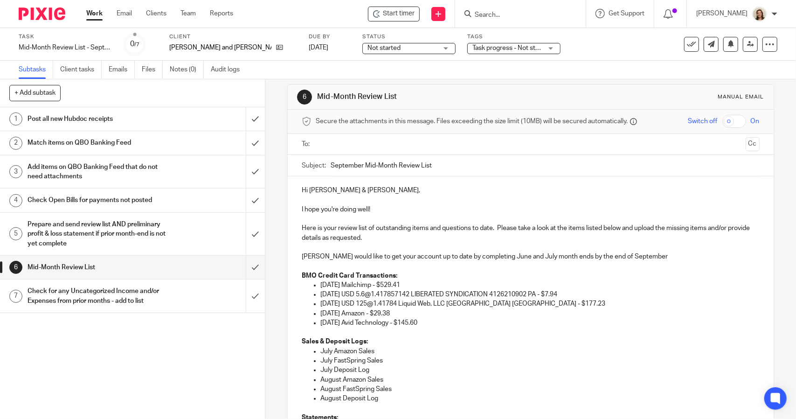
scroll to position [0, 0]
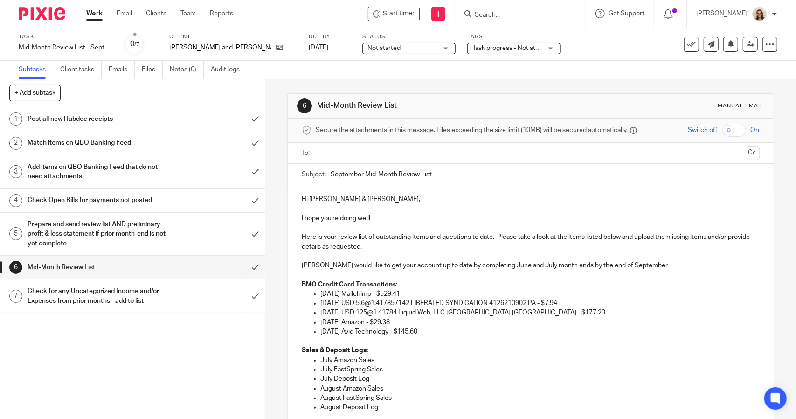
click at [352, 152] on input "text" at bounding box center [530, 153] width 422 height 11
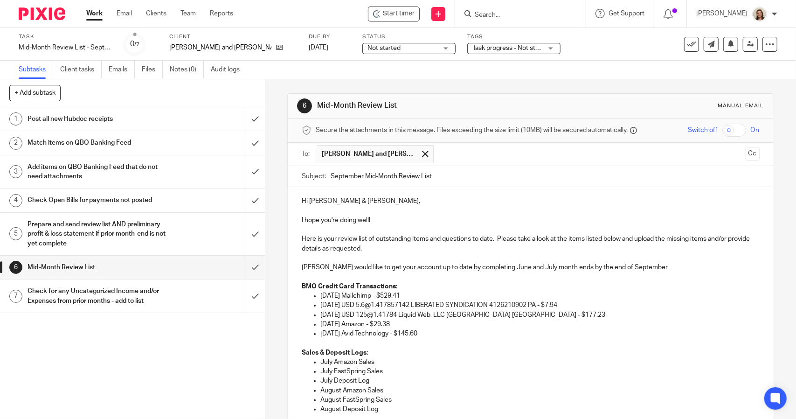
click at [449, 159] on input "text" at bounding box center [590, 154] width 304 height 18
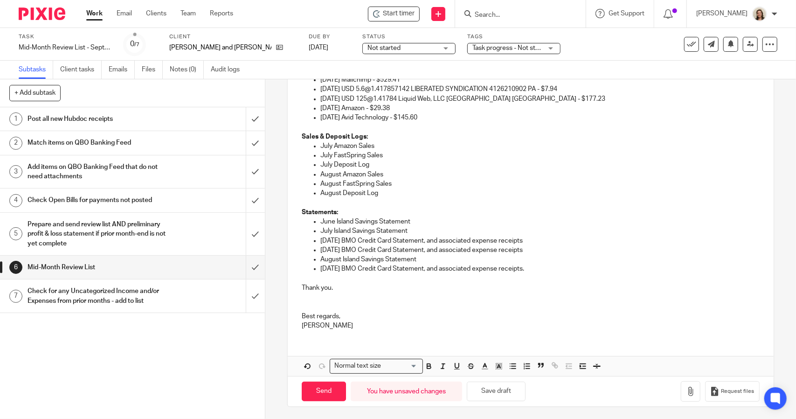
click at [311, 304] on p at bounding box center [530, 306] width 457 height 9
click at [308, 294] on p at bounding box center [530, 296] width 457 height 9
click at [330, 385] on input "Send" at bounding box center [324, 391] width 44 height 20
type input "Sent"
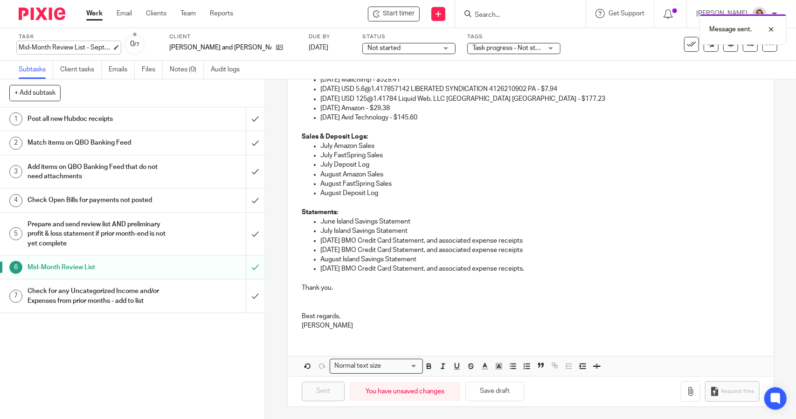
click at [84, 48] on div "Mid-Month Review List - September Save Mid-Month Review List - September" at bounding box center [65, 47] width 93 height 9
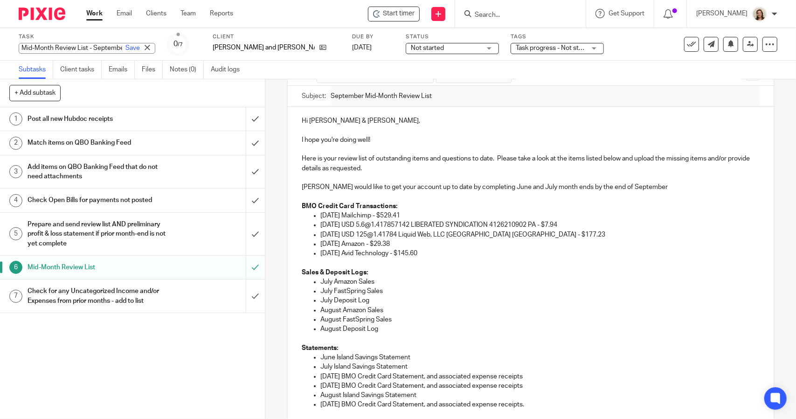
scroll to position [29, 0]
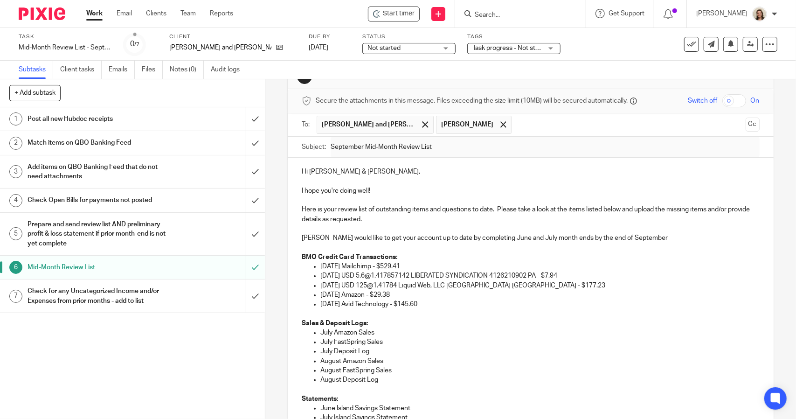
click at [670, 237] on p "Alicia would like to get your account up to date by completing June and July mo…" at bounding box center [530, 237] width 457 height 9
click at [111, 113] on h1 "Post all new Hubdoc receipts" at bounding box center [97, 119] width 139 height 14
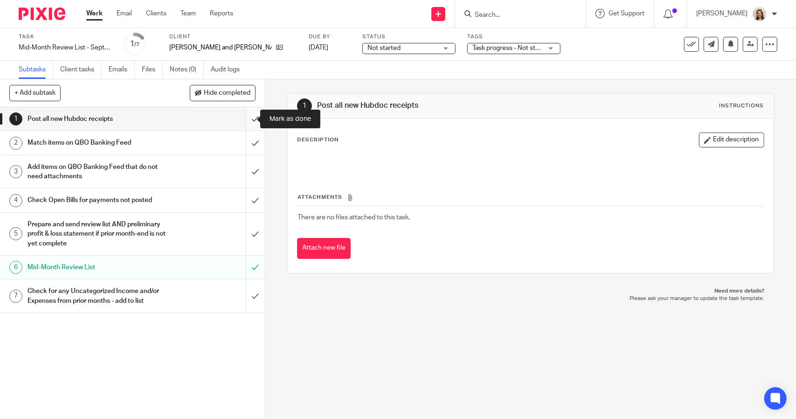
click at [246, 118] on input "submit" at bounding box center [132, 118] width 265 height 23
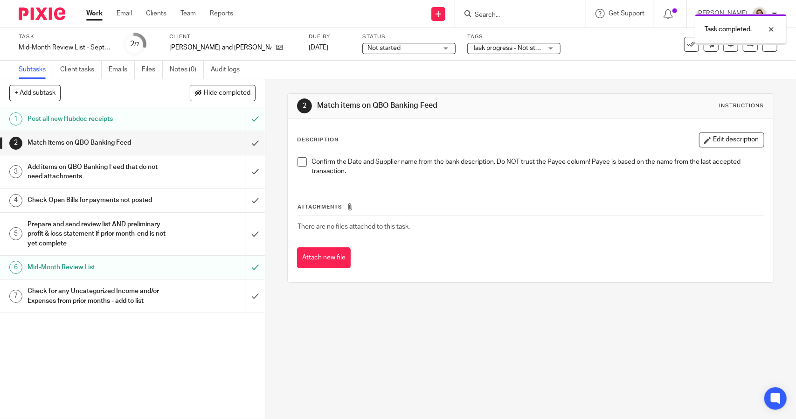
click at [367, 48] on span "Not started" at bounding box center [383, 48] width 33 height 7
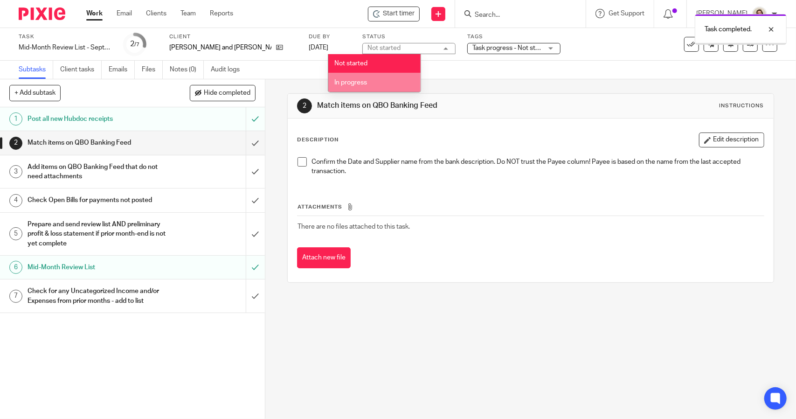
click at [366, 75] on li "In progress" at bounding box center [374, 82] width 92 height 19
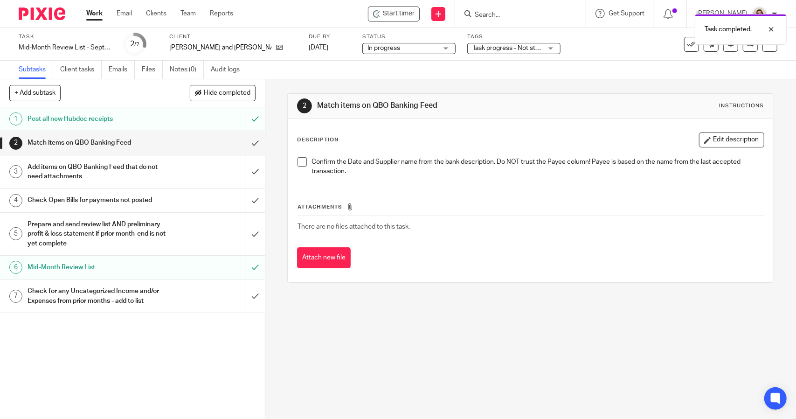
click at [472, 50] on span "Task progress - Not started + 2" at bounding box center [516, 48] width 89 height 7
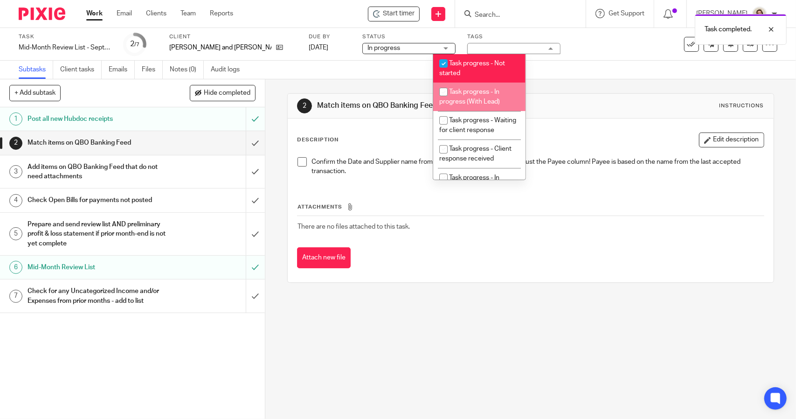
click at [477, 83] on li "Task progress - In progress (With Lead)" at bounding box center [479, 97] width 92 height 28
checkbox input "true"
click at [482, 68] on li "Task progress - Not started" at bounding box center [479, 68] width 92 height 28
checkbox input "false"
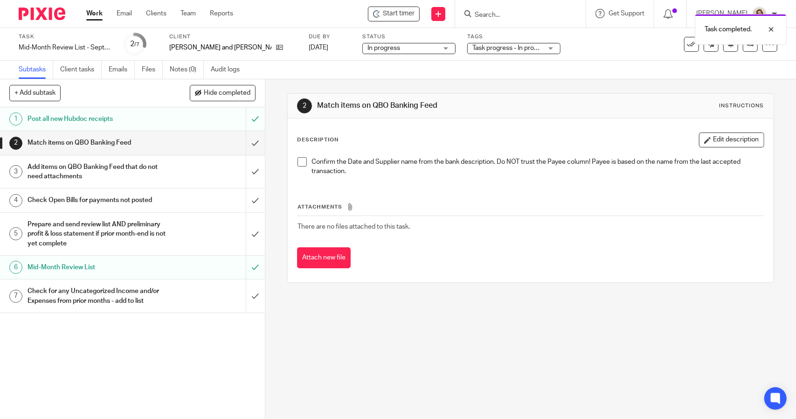
click at [572, 69] on div "Subtasks Client tasks Emails Files Notes (0) Audit logs" at bounding box center [398, 70] width 796 height 19
click at [300, 165] on span at bounding box center [301, 161] width 9 height 9
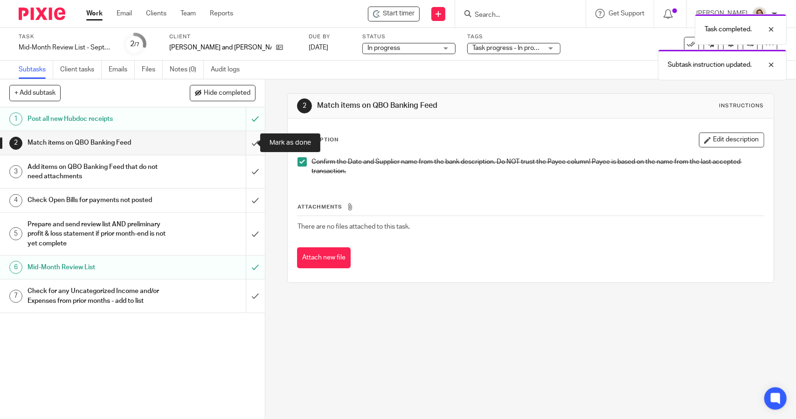
click at [250, 144] on input "submit" at bounding box center [132, 142] width 265 height 23
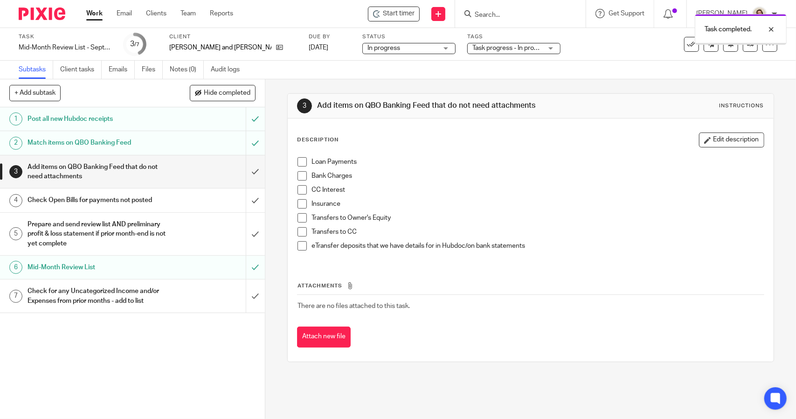
click at [297, 164] on span at bounding box center [301, 161] width 9 height 9
click at [301, 175] on span at bounding box center [301, 175] width 9 height 9
click at [301, 189] on span at bounding box center [301, 189] width 9 height 9
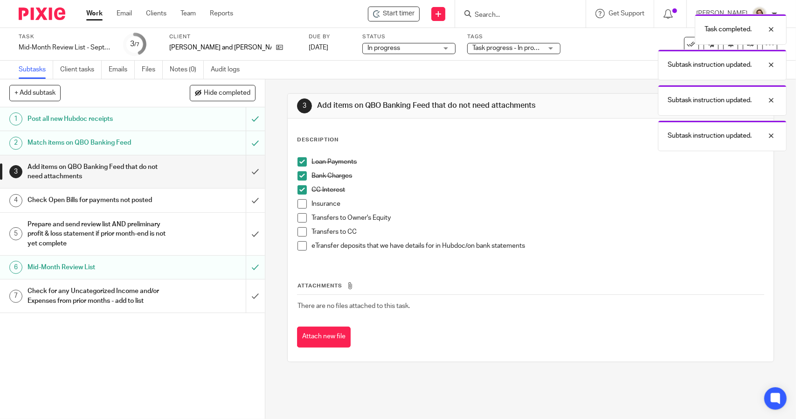
drag, startPoint x: 299, startPoint y: 203, endPoint x: 299, endPoint y: 230, distance: 27.0
click at [299, 203] on span at bounding box center [301, 203] width 9 height 9
click at [300, 219] on span at bounding box center [301, 217] width 9 height 9
click at [300, 234] on span at bounding box center [301, 231] width 9 height 9
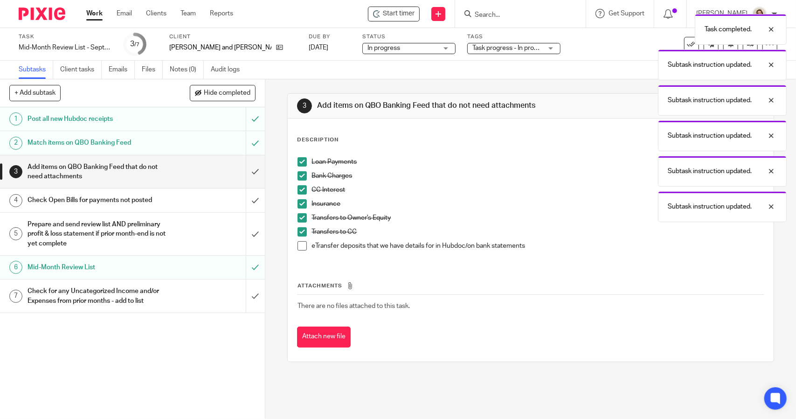
click at [300, 248] on span at bounding box center [301, 245] width 9 height 9
click at [243, 177] on input "submit" at bounding box center [132, 171] width 265 height 33
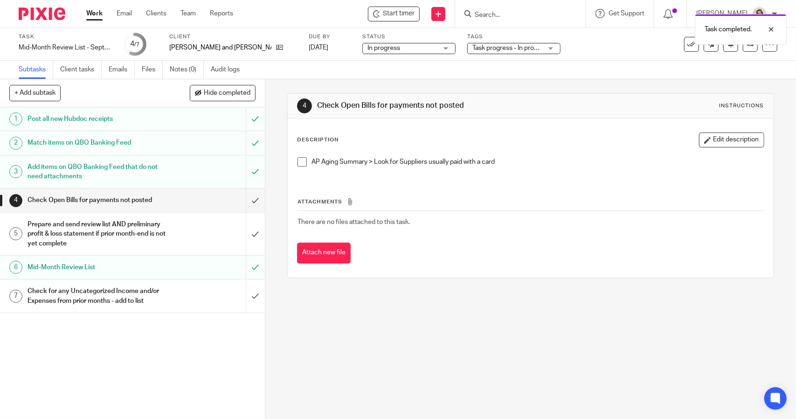
click at [297, 163] on span at bounding box center [301, 161] width 9 height 9
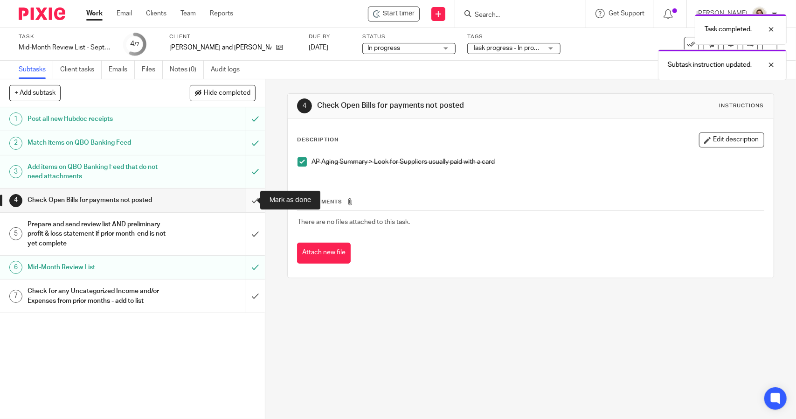
click at [247, 205] on input "submit" at bounding box center [132, 199] width 265 height 23
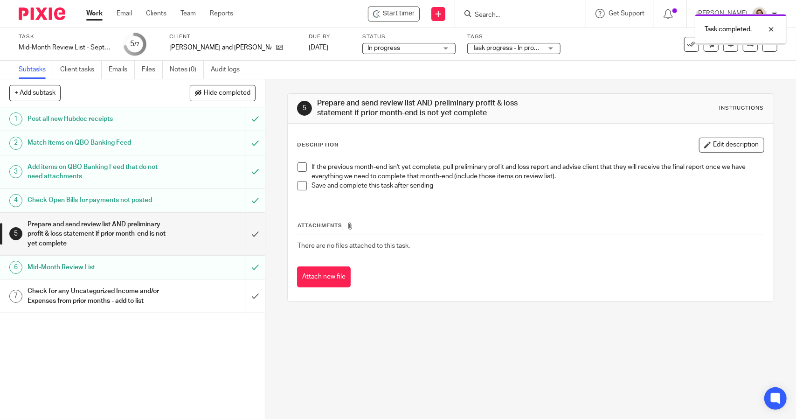
drag, startPoint x: 304, startPoint y: 168, endPoint x: 301, endPoint y: 174, distance: 6.7
click at [303, 168] on span at bounding box center [301, 166] width 9 height 9
click at [300, 186] on span at bounding box center [301, 185] width 9 height 9
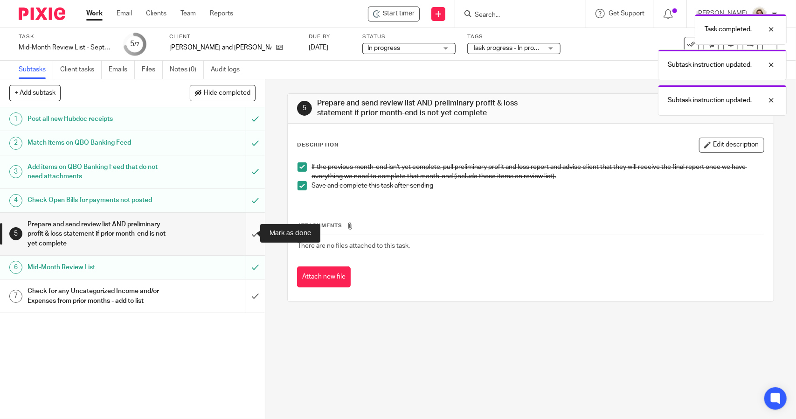
click at [250, 235] on input "submit" at bounding box center [132, 234] width 265 height 42
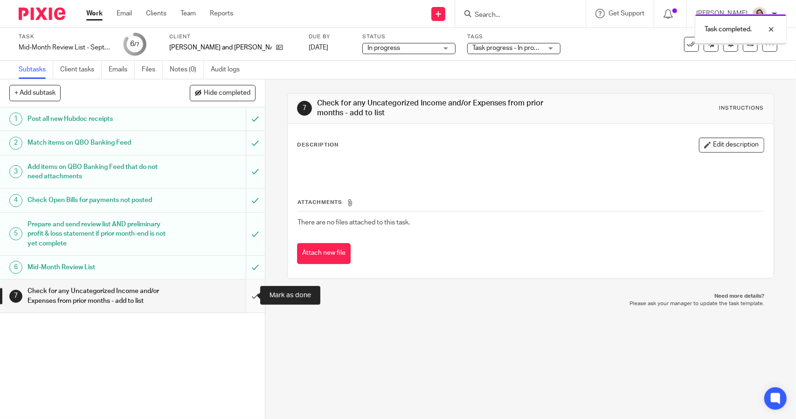
click at [244, 298] on input "submit" at bounding box center [132, 295] width 265 height 33
